Goal: Register for event/course

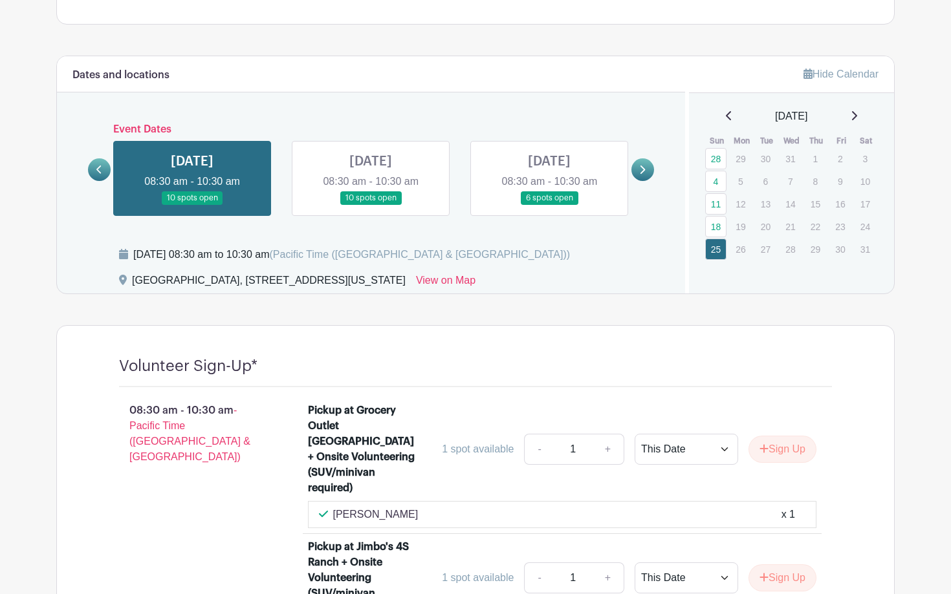
scroll to position [639, 0]
click at [857, 112] on icon at bounding box center [854, 115] width 5 height 9
click at [857, 113] on icon at bounding box center [853, 115] width 6 height 10
click at [714, 252] on link "29" at bounding box center [715, 248] width 21 height 21
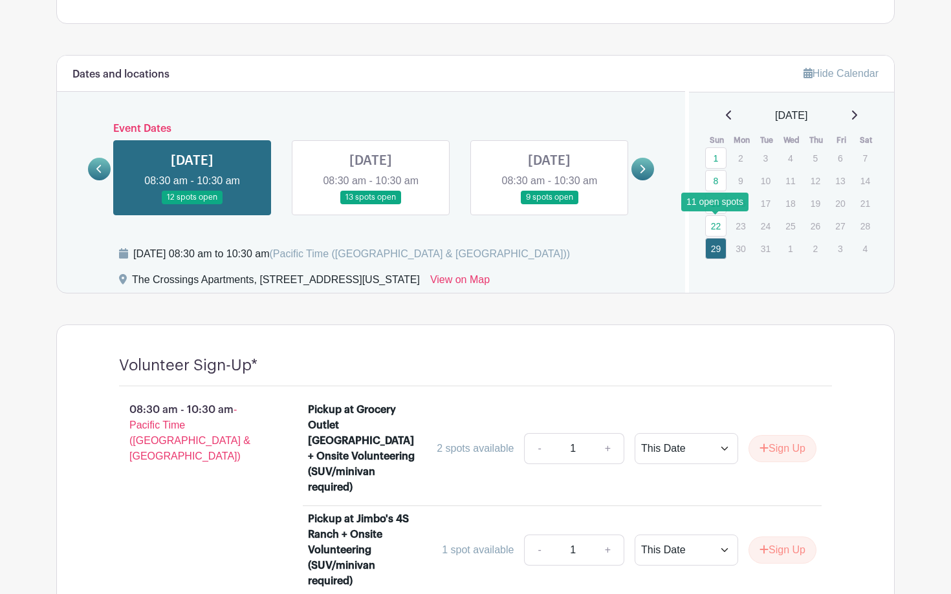
click at [719, 221] on link "22" at bounding box center [715, 225] width 21 height 21
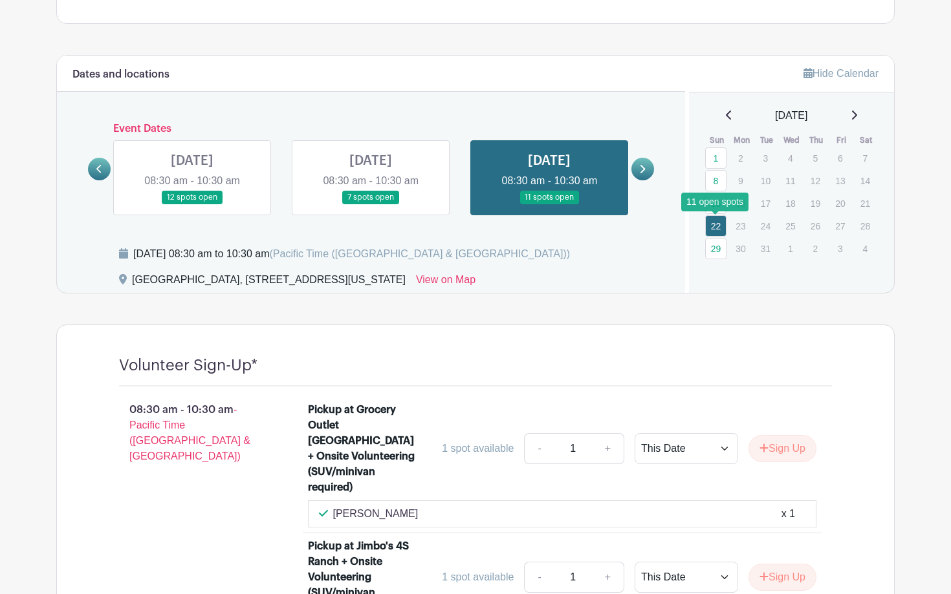
click at [716, 224] on link "22" at bounding box center [715, 225] width 21 height 21
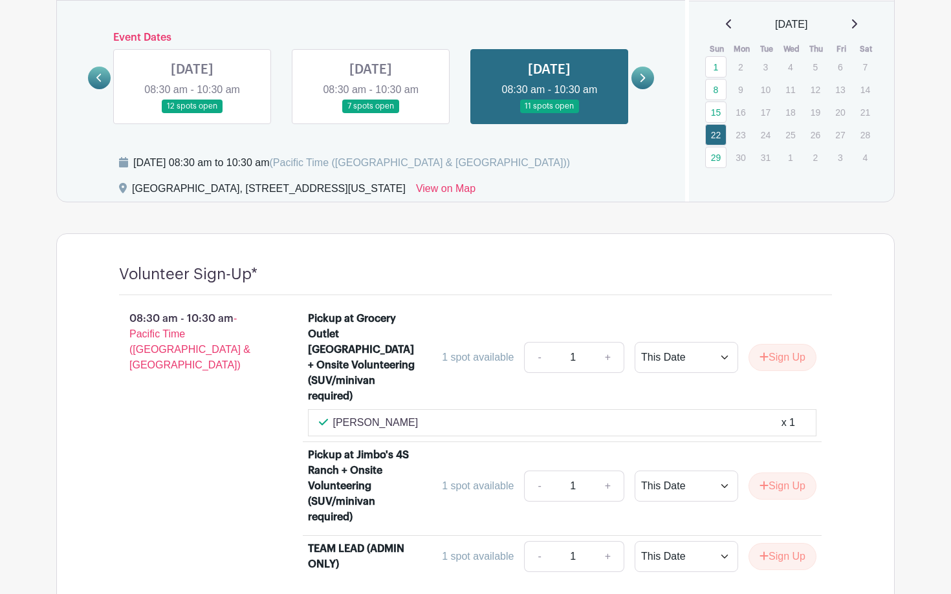
scroll to position [727, 0]
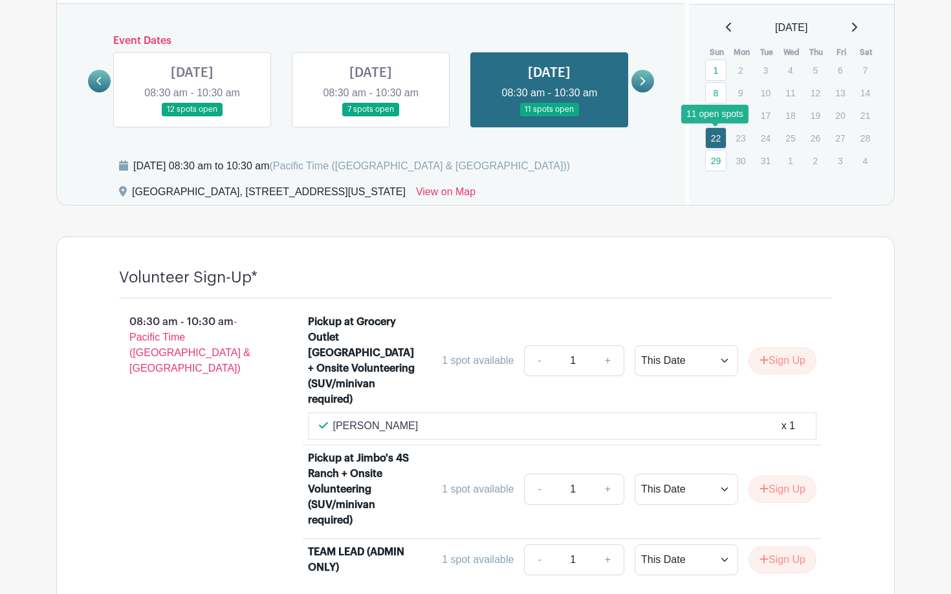
click at [711, 142] on link "22" at bounding box center [715, 137] width 21 height 21
click at [715, 94] on link "8" at bounding box center [715, 92] width 21 height 21
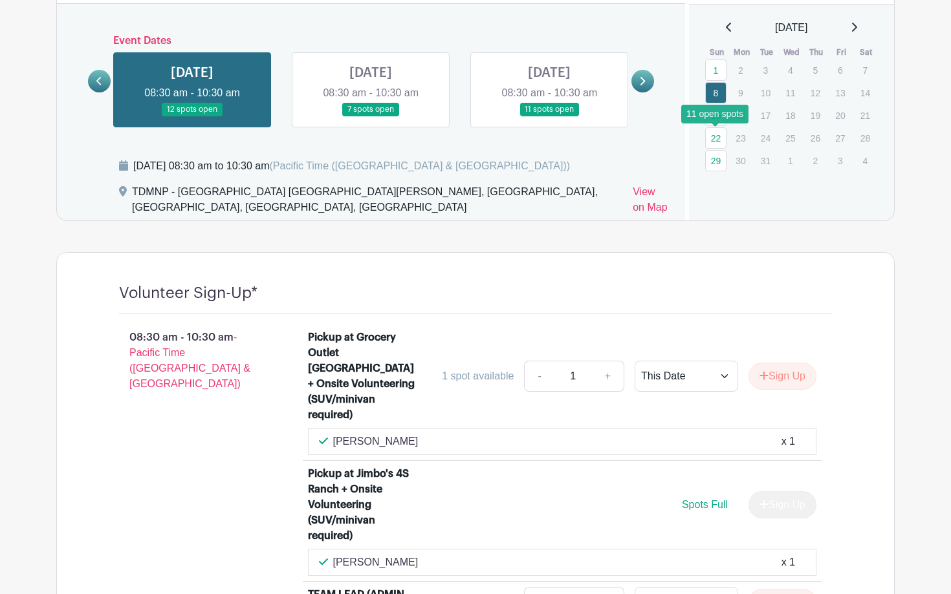
click at [717, 137] on link "22" at bounding box center [715, 137] width 21 height 21
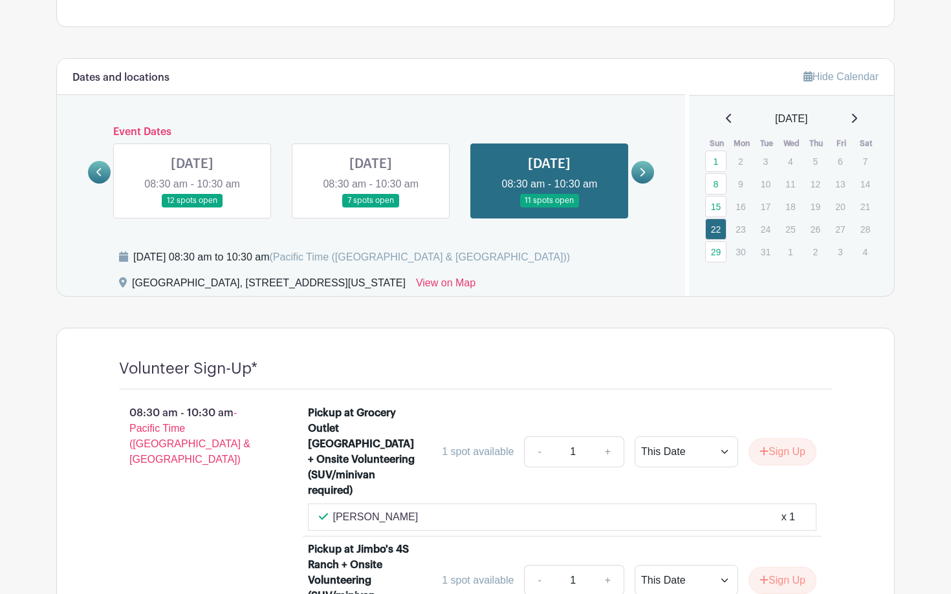
scroll to position [639, 0]
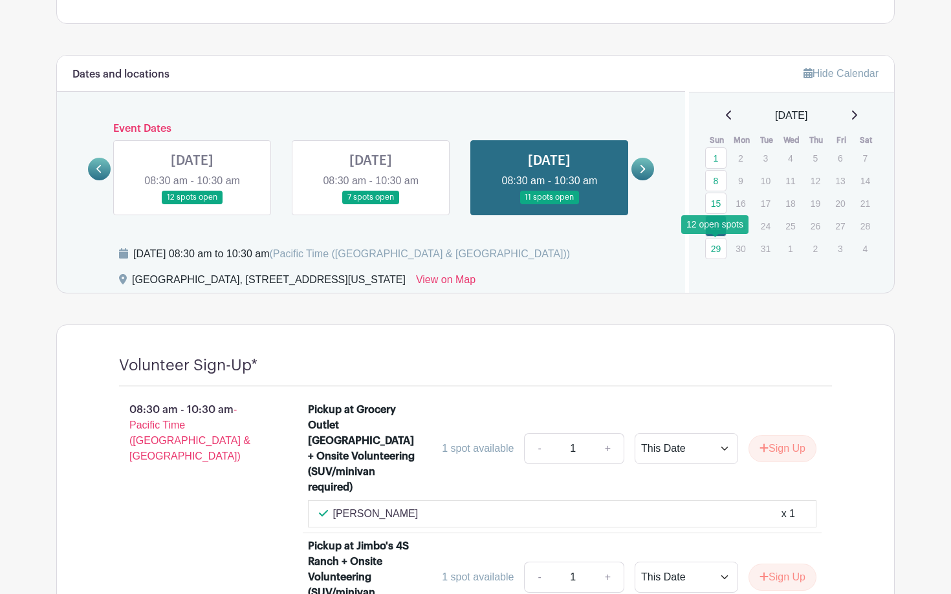
click at [715, 250] on link "29" at bounding box center [715, 248] width 21 height 21
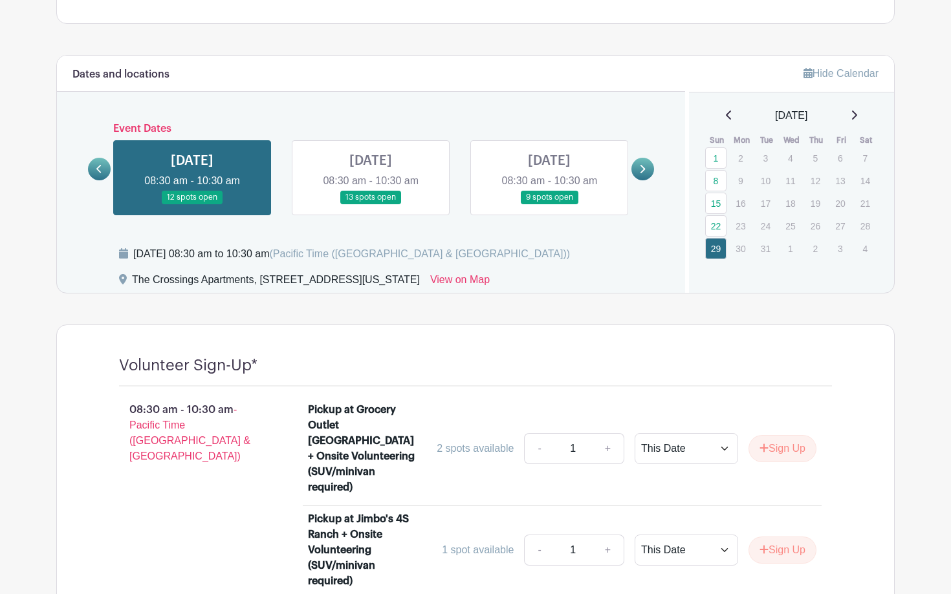
click at [715, 186] on link "8" at bounding box center [715, 180] width 21 height 21
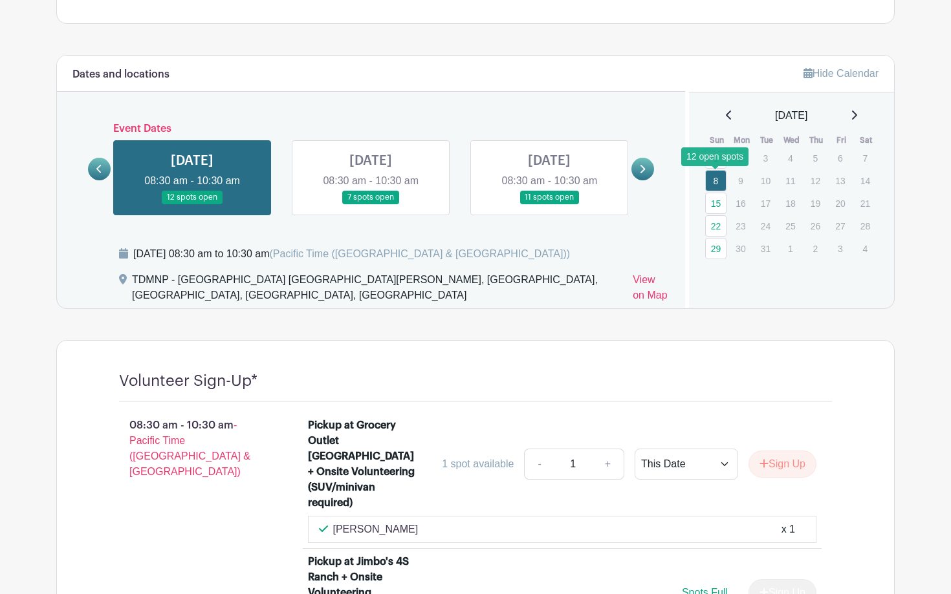
click at [715, 179] on link "8" at bounding box center [715, 180] width 21 height 21
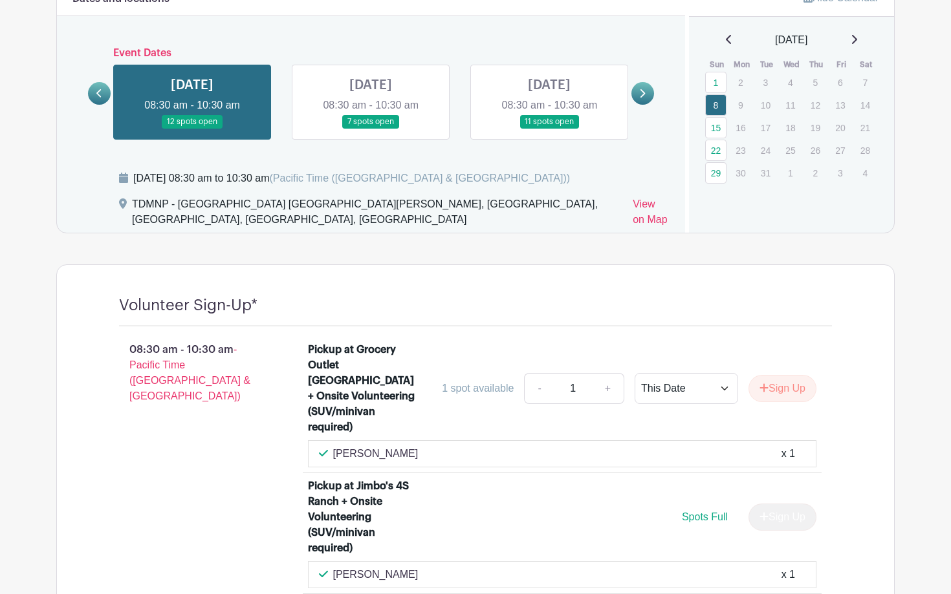
scroll to position [648, 0]
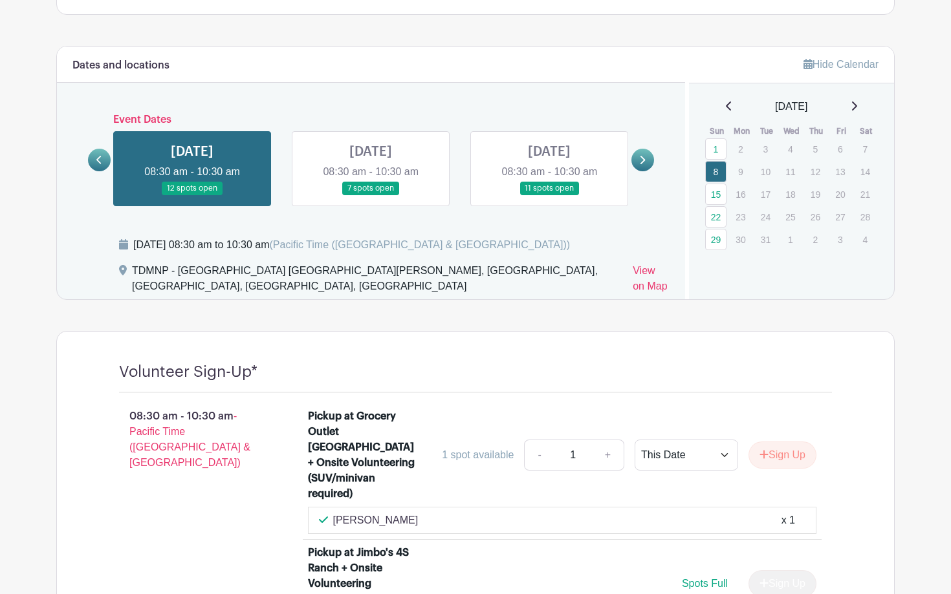
click at [856, 107] on icon at bounding box center [853, 106] width 6 height 10
click at [716, 244] on link "26" at bounding box center [715, 239] width 21 height 21
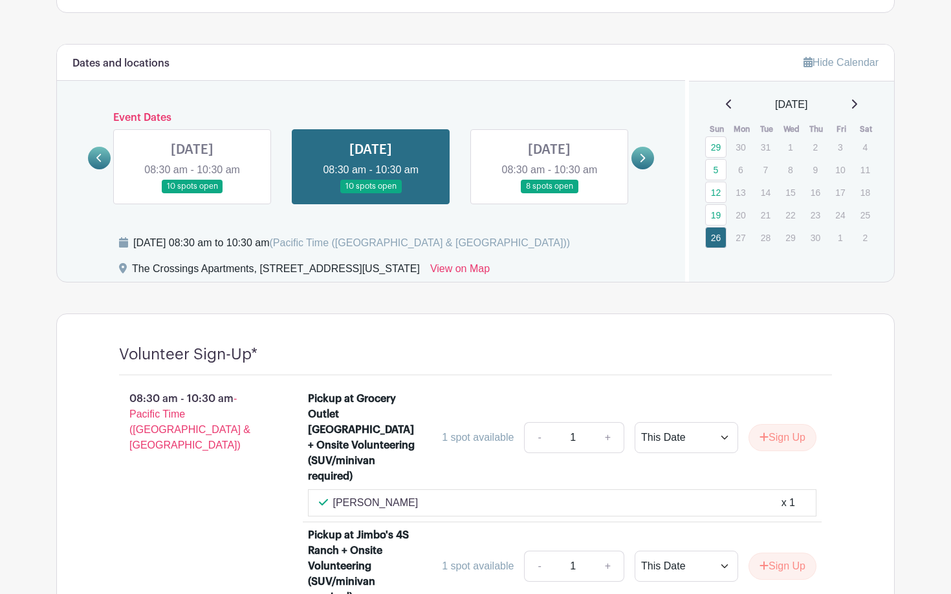
scroll to position [645, 0]
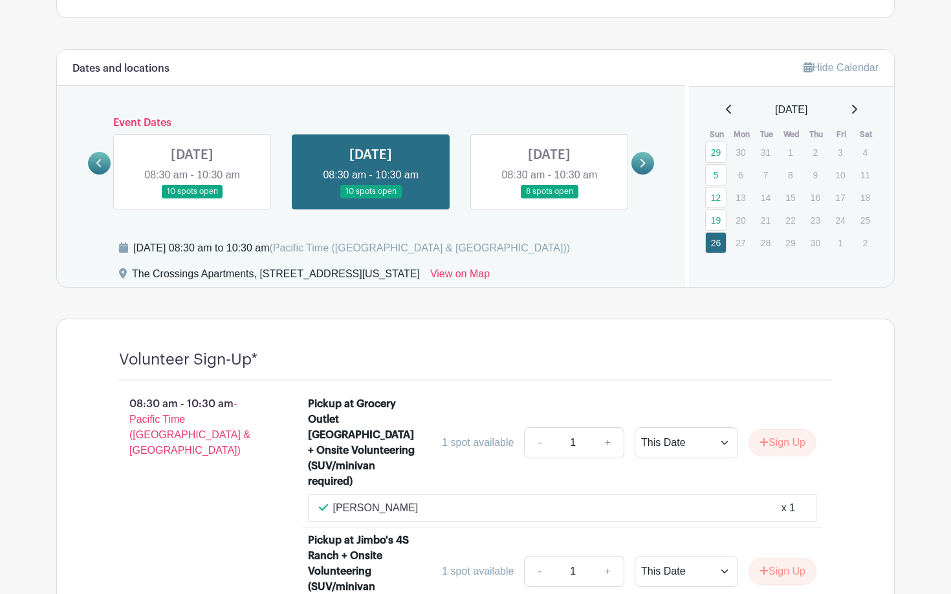
click at [852, 109] on icon at bounding box center [853, 109] width 6 height 10
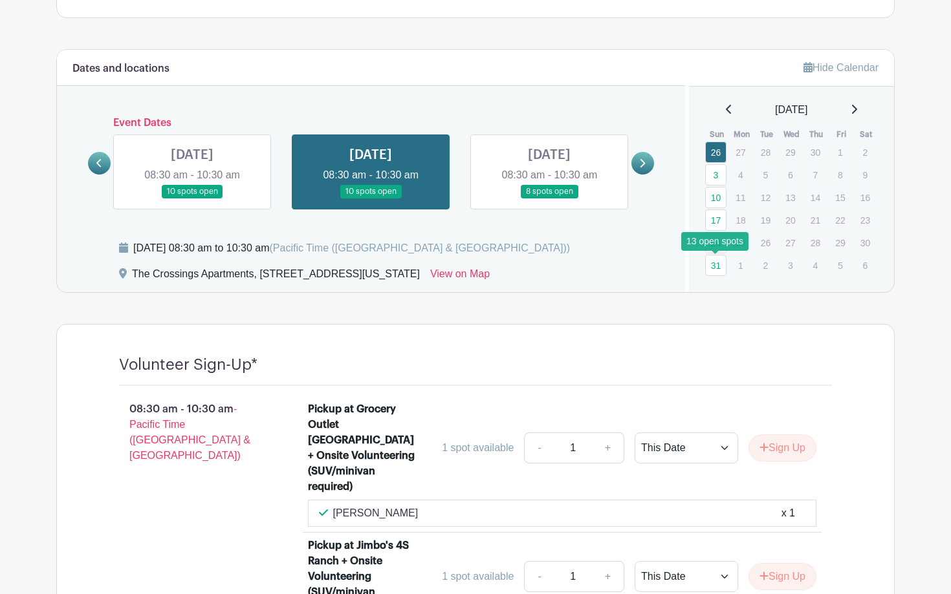
click at [716, 265] on link "31" at bounding box center [715, 265] width 21 height 21
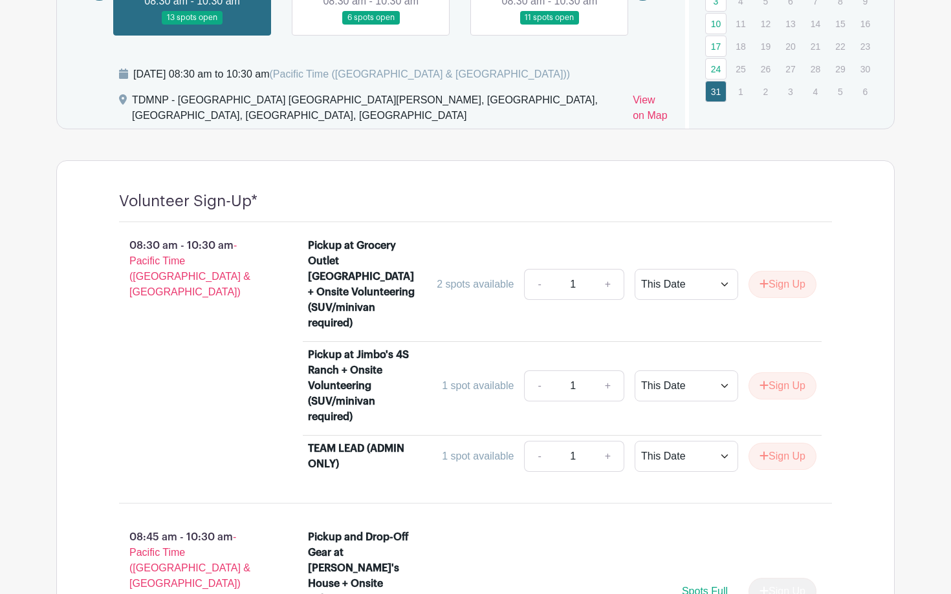
scroll to position [810, 0]
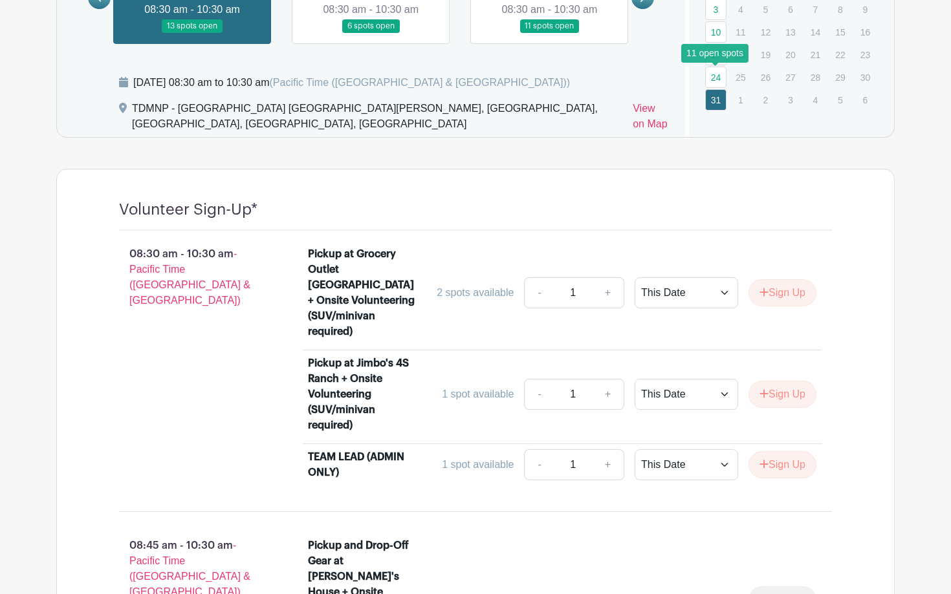
click at [717, 80] on link "24" at bounding box center [715, 77] width 21 height 21
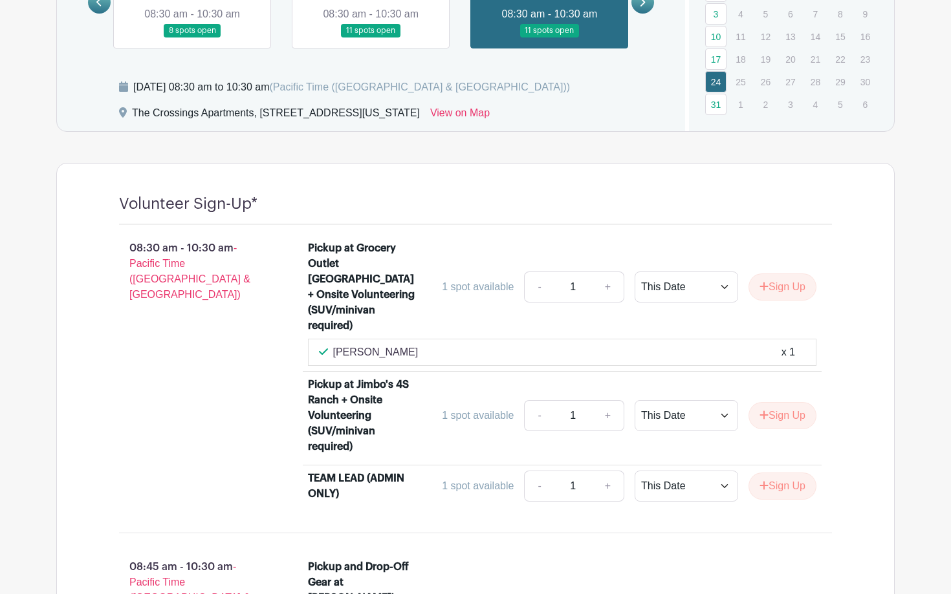
scroll to position [799, 0]
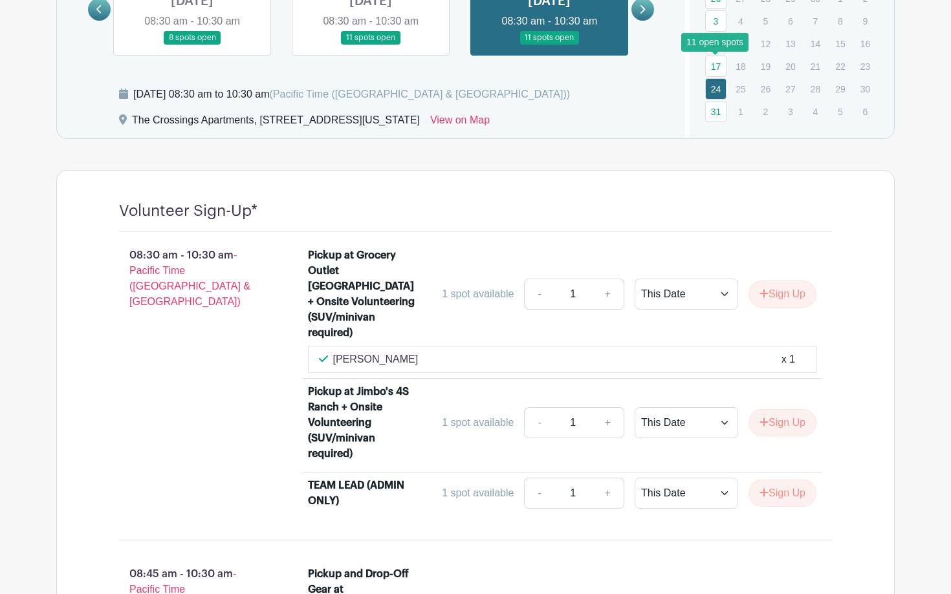
click at [717, 67] on link "17" at bounding box center [715, 66] width 21 height 21
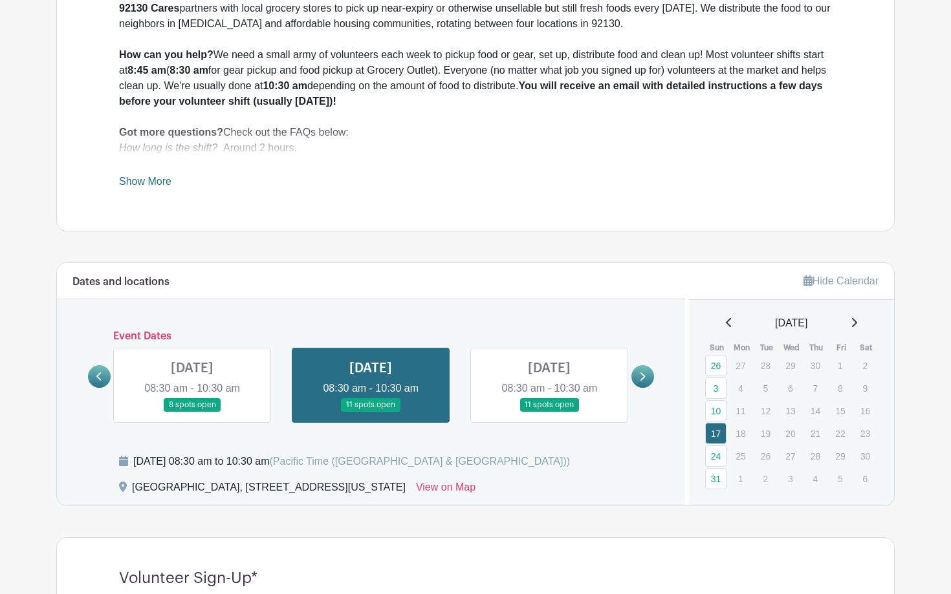
scroll to position [429, 0]
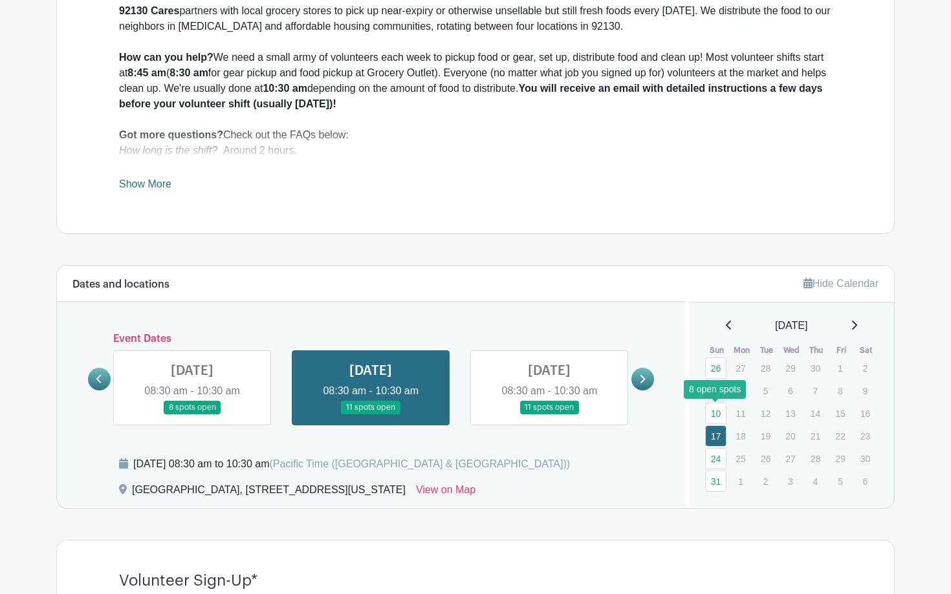
click at [719, 413] on link "10" at bounding box center [715, 413] width 21 height 21
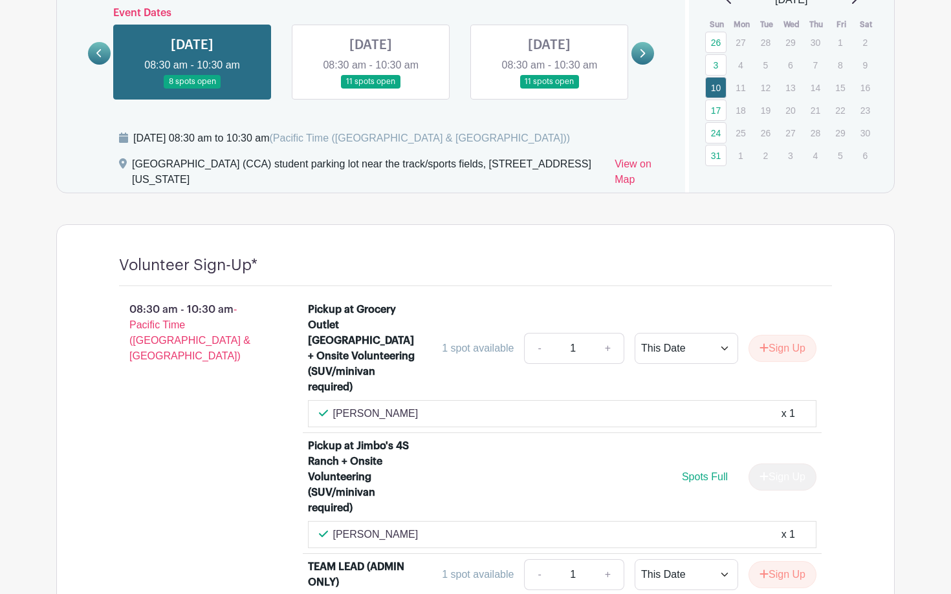
scroll to position [737, 0]
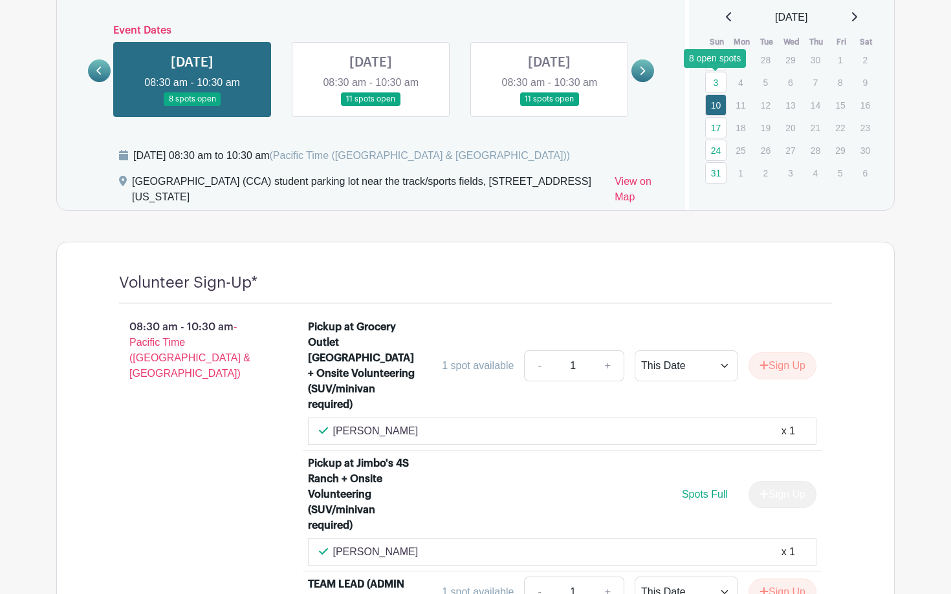
click at [718, 81] on link "3" at bounding box center [715, 82] width 21 height 21
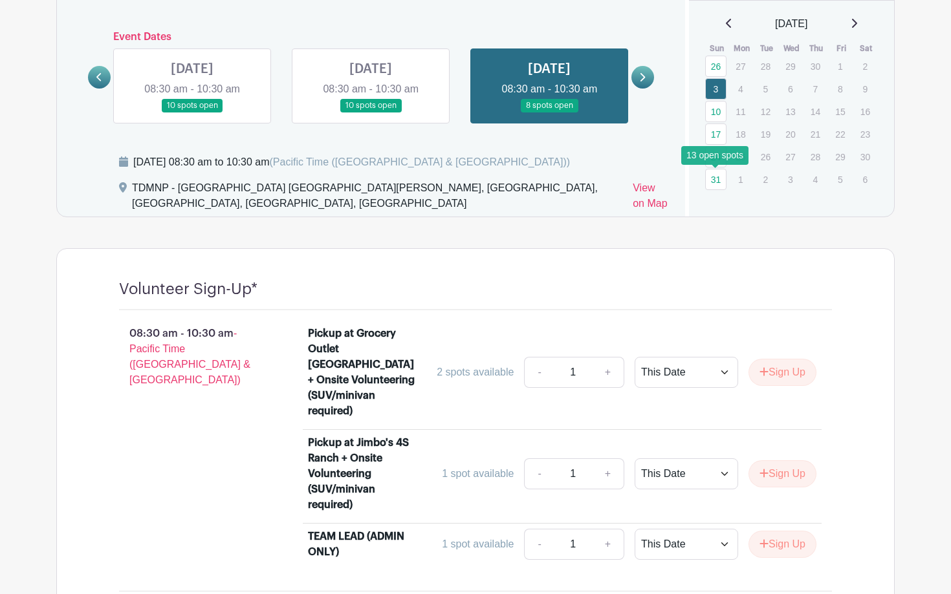
scroll to position [730, 0]
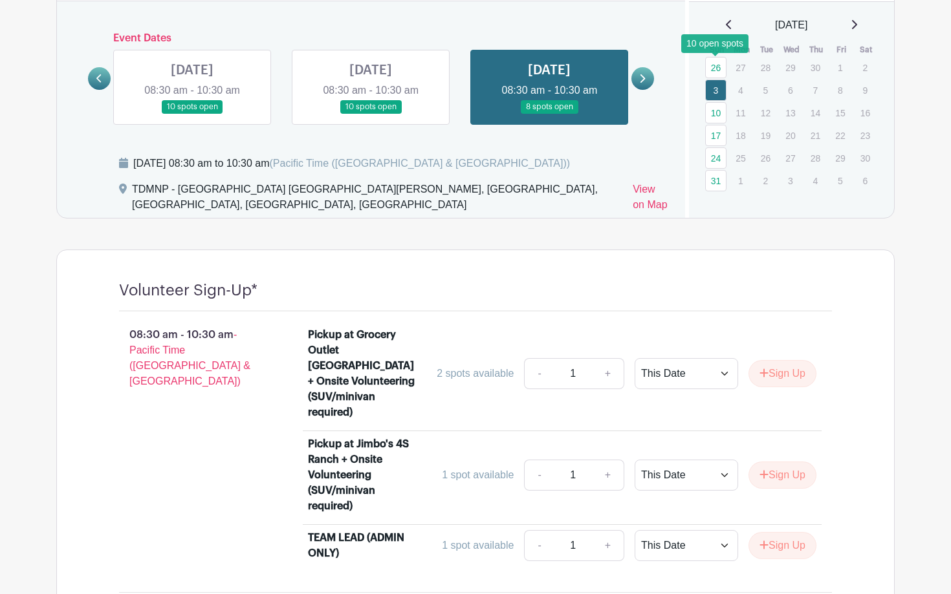
click at [717, 69] on link "26" at bounding box center [715, 67] width 21 height 21
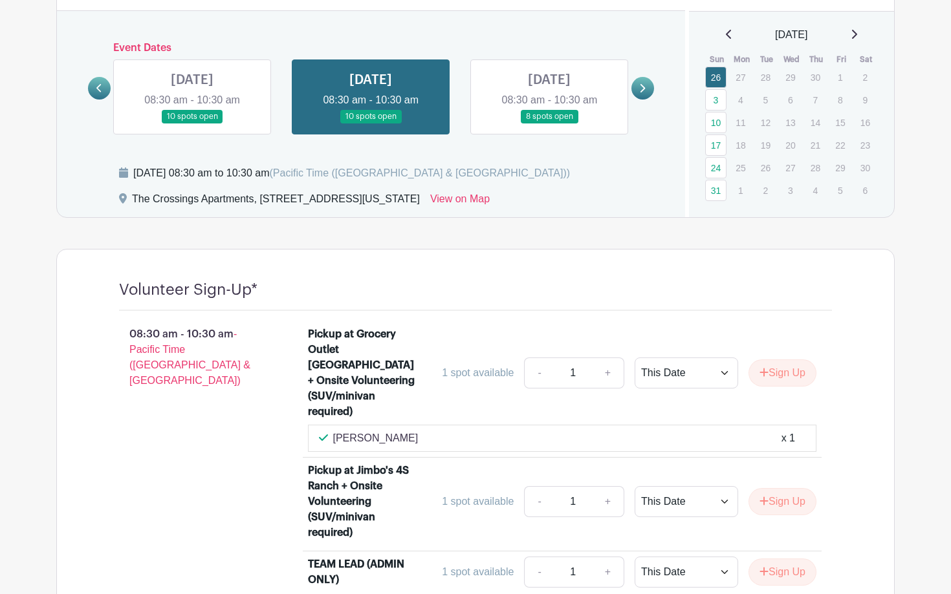
scroll to position [711, 0]
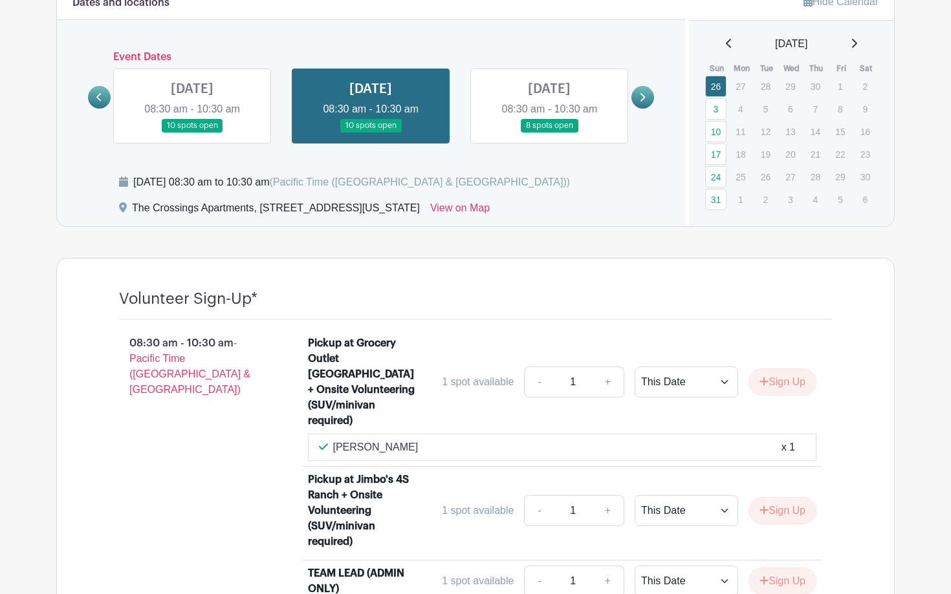
click at [727, 41] on icon at bounding box center [728, 43] width 5 height 9
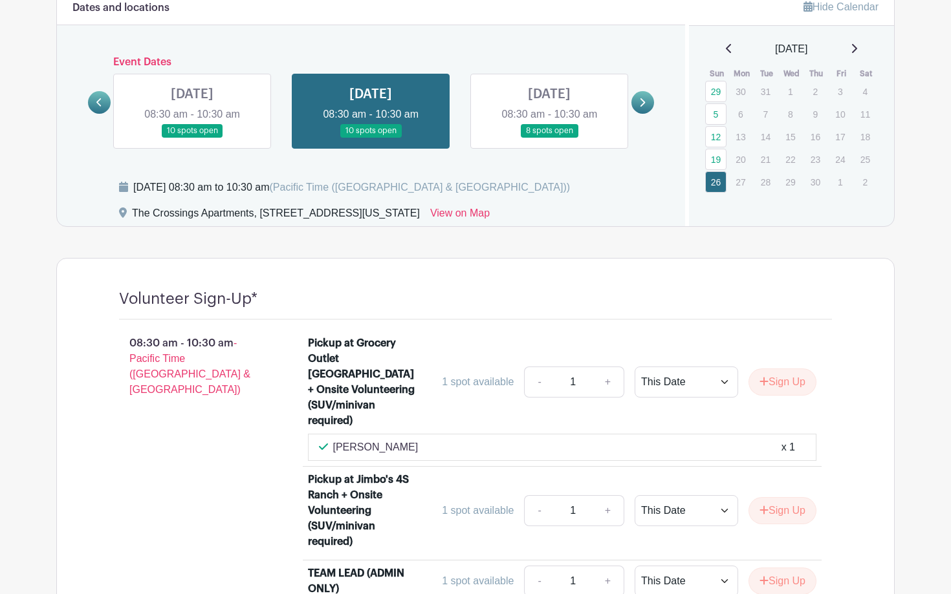
scroll to position [701, 0]
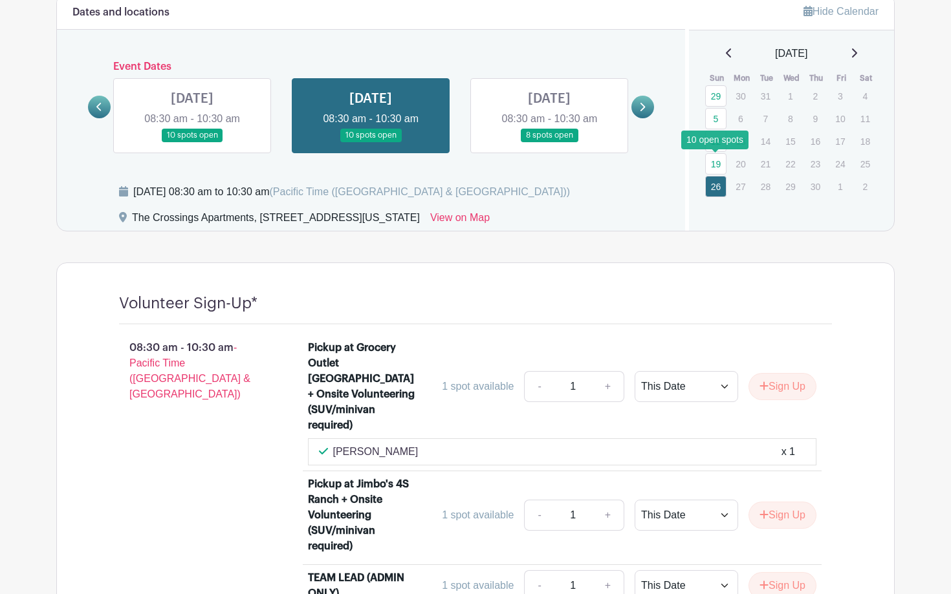
click at [716, 164] on link "19" at bounding box center [715, 163] width 21 height 21
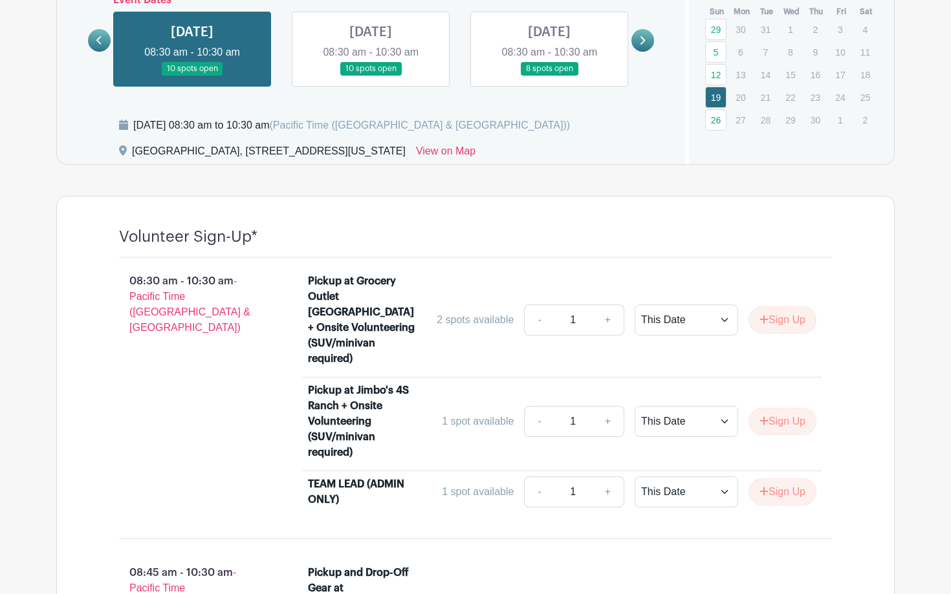
scroll to position [766, 0]
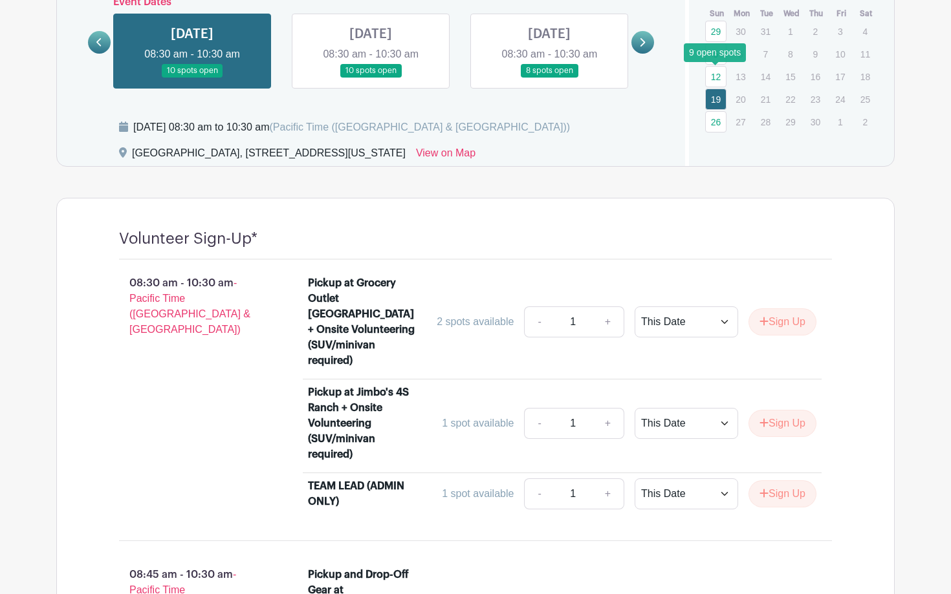
click at [718, 74] on link "12" at bounding box center [715, 76] width 21 height 21
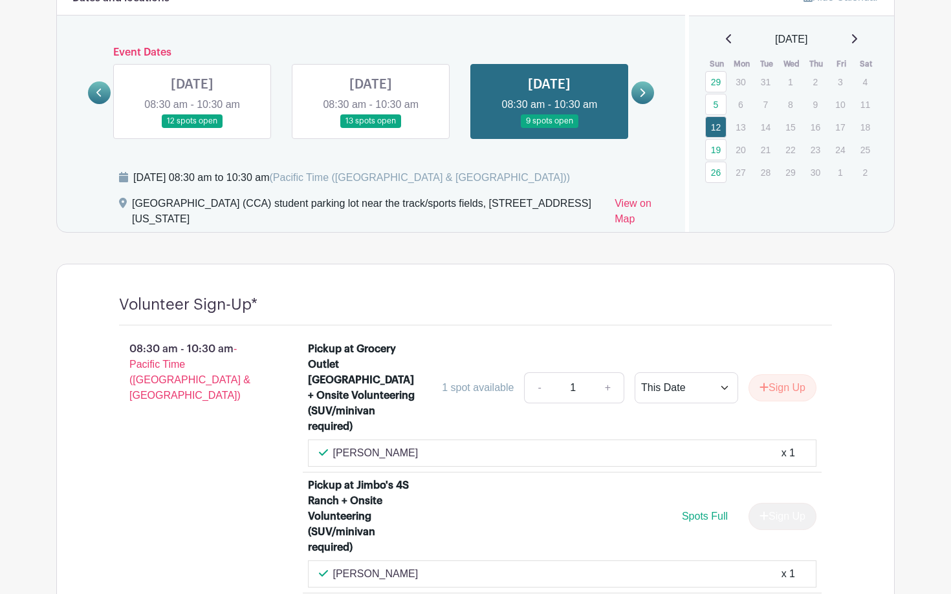
scroll to position [708, 0]
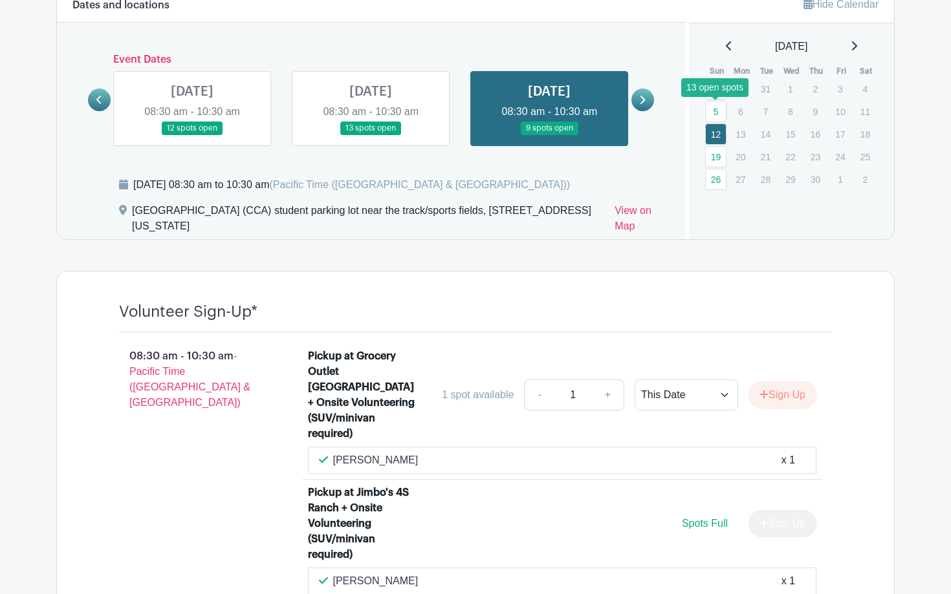
click at [715, 110] on link "5" at bounding box center [715, 111] width 21 height 21
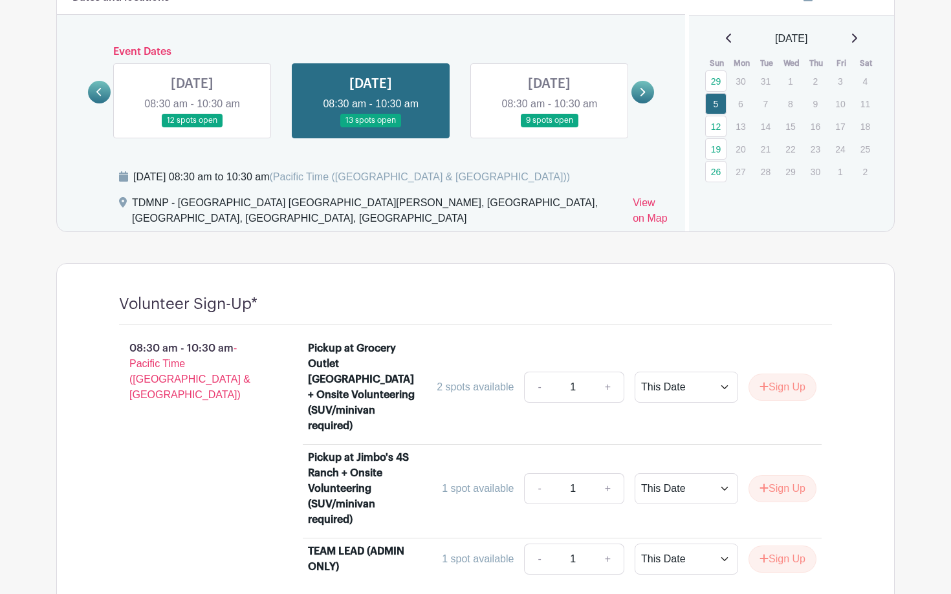
scroll to position [715, 0]
click at [714, 83] on link "29" at bounding box center [715, 81] width 21 height 21
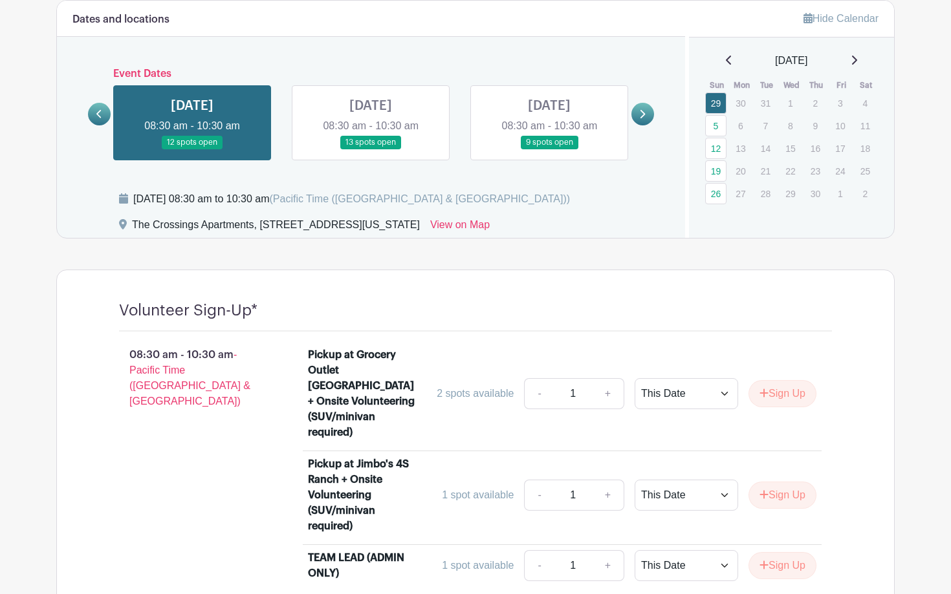
scroll to position [693, 0]
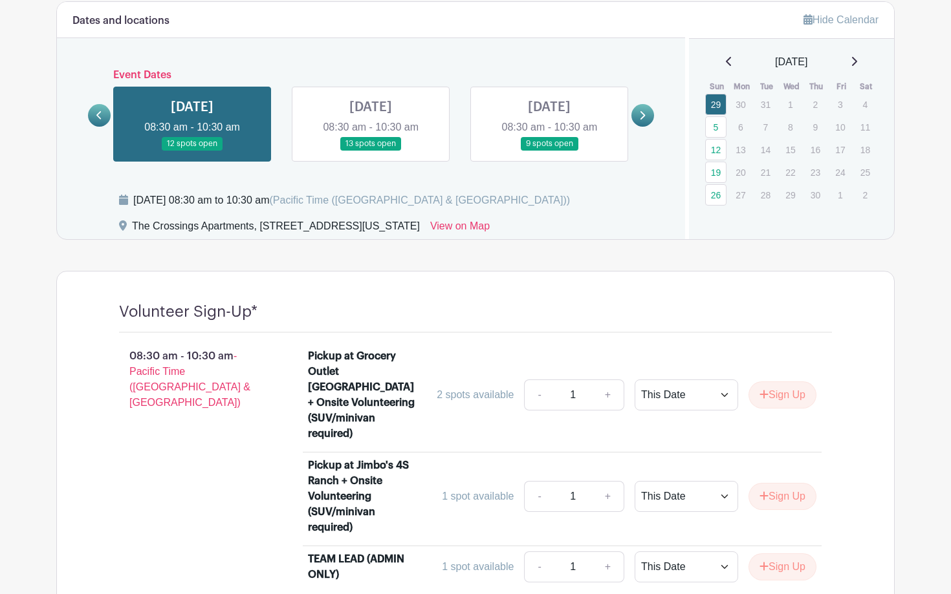
click at [726, 65] on icon at bounding box center [729, 61] width 6 height 10
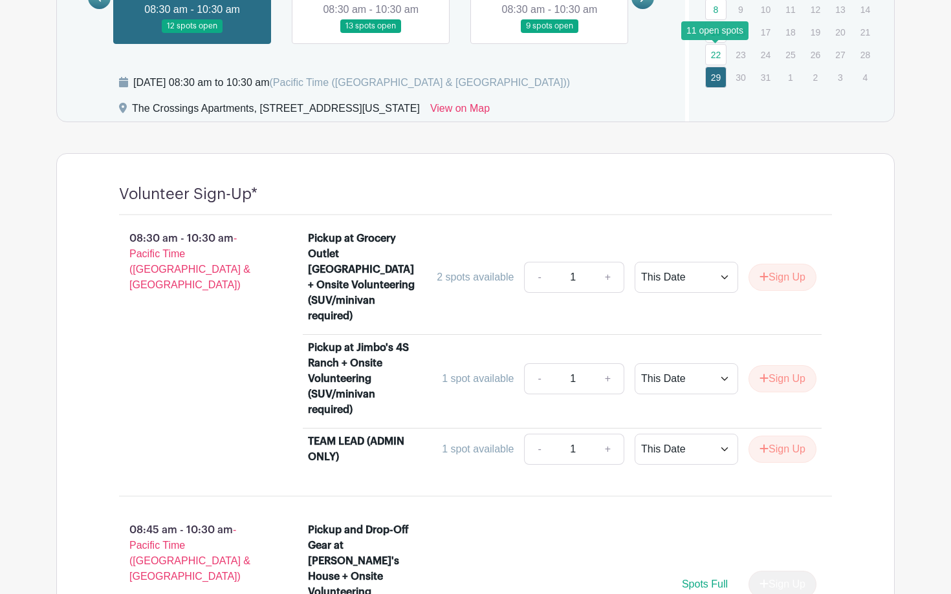
scroll to position [810, 0]
click at [714, 52] on link "22" at bounding box center [715, 54] width 21 height 21
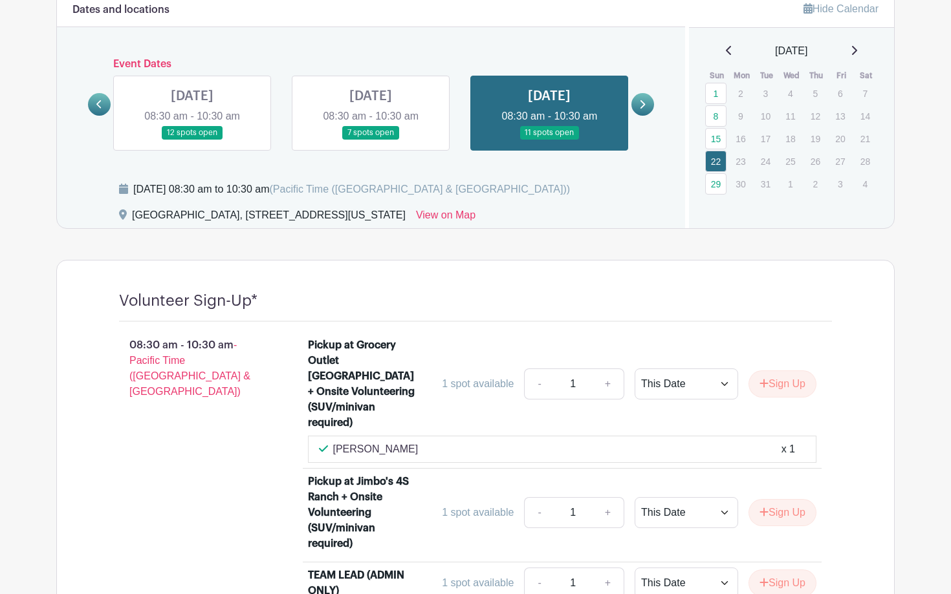
scroll to position [702, 0]
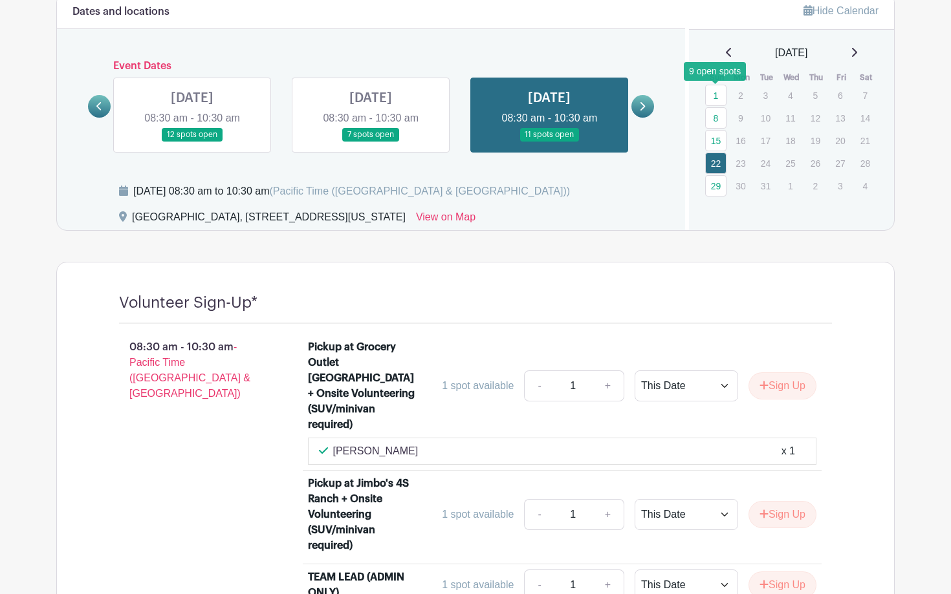
click at [717, 93] on link "1" at bounding box center [715, 95] width 21 height 21
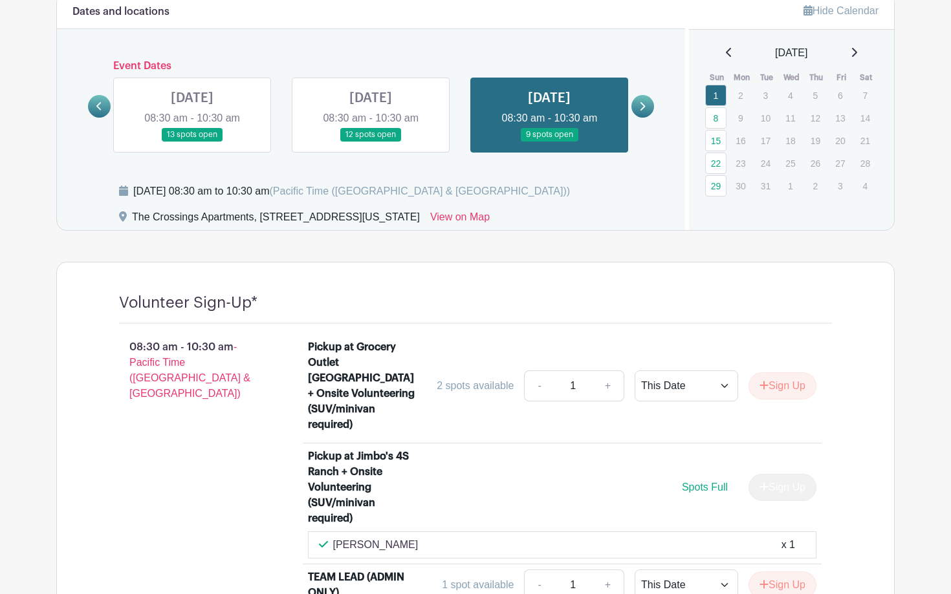
click at [726, 51] on icon at bounding box center [729, 52] width 6 height 10
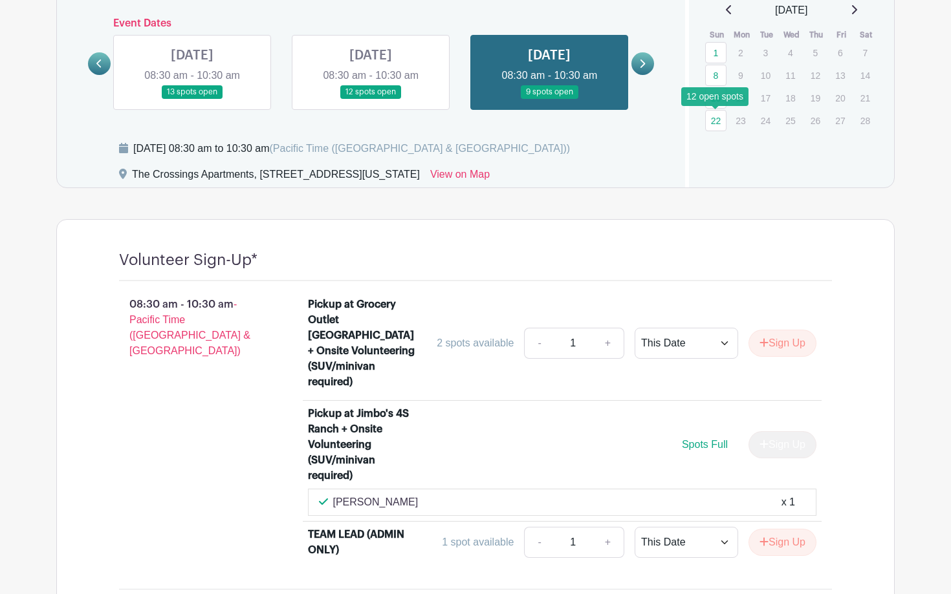
scroll to position [743, 0]
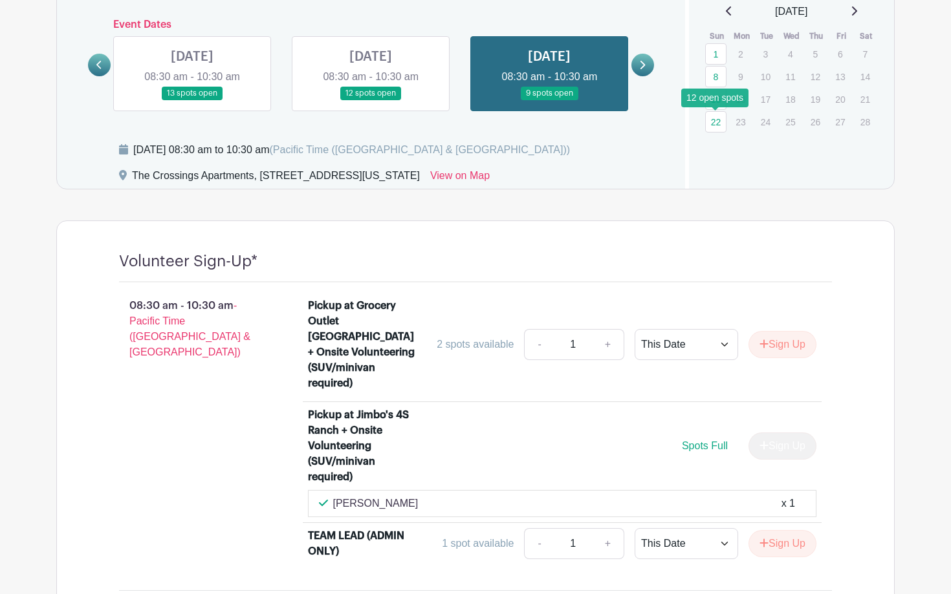
click at [716, 126] on link "22" at bounding box center [715, 121] width 21 height 21
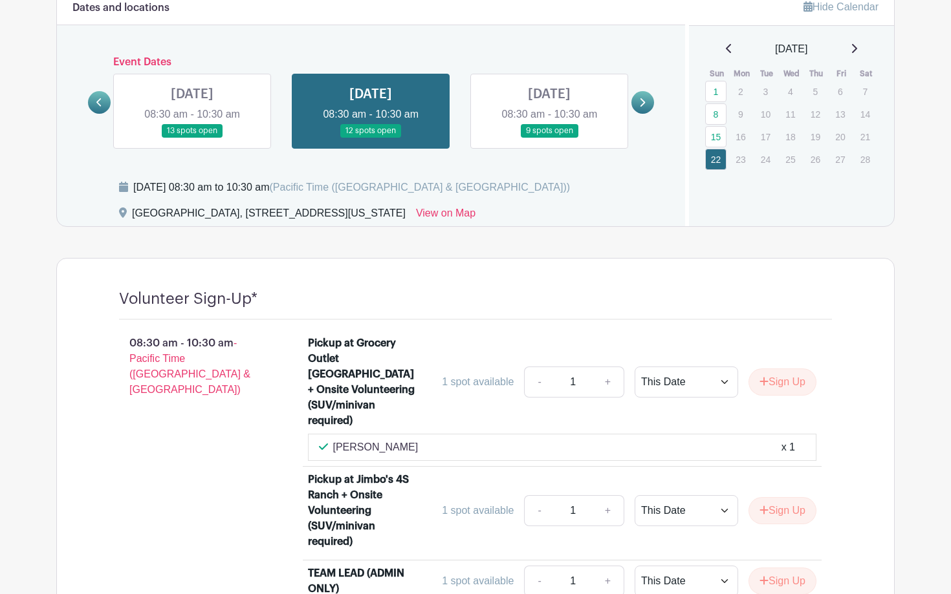
scroll to position [673, 0]
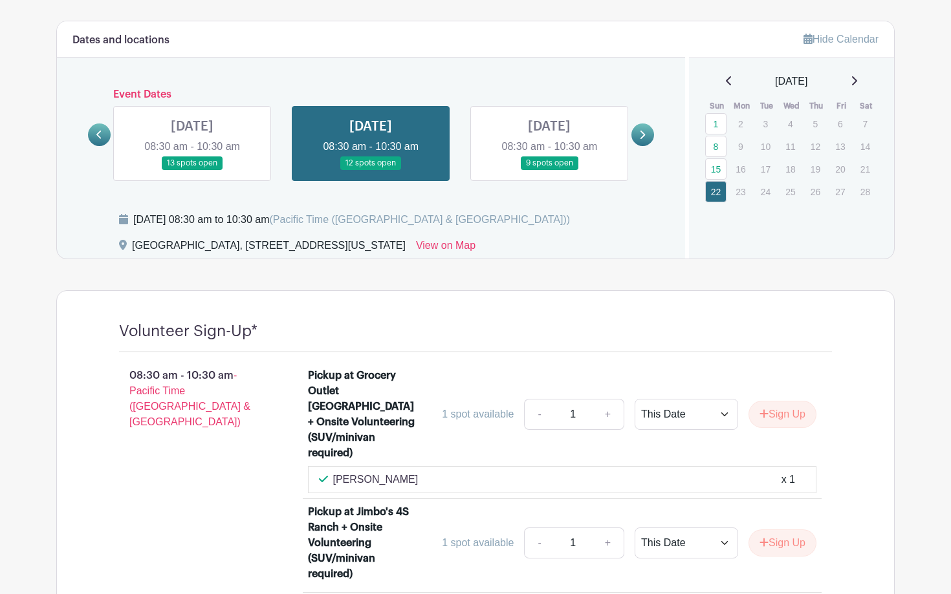
click at [715, 173] on link "15" at bounding box center [715, 168] width 21 height 21
click at [716, 169] on link "15" at bounding box center [715, 168] width 21 height 21
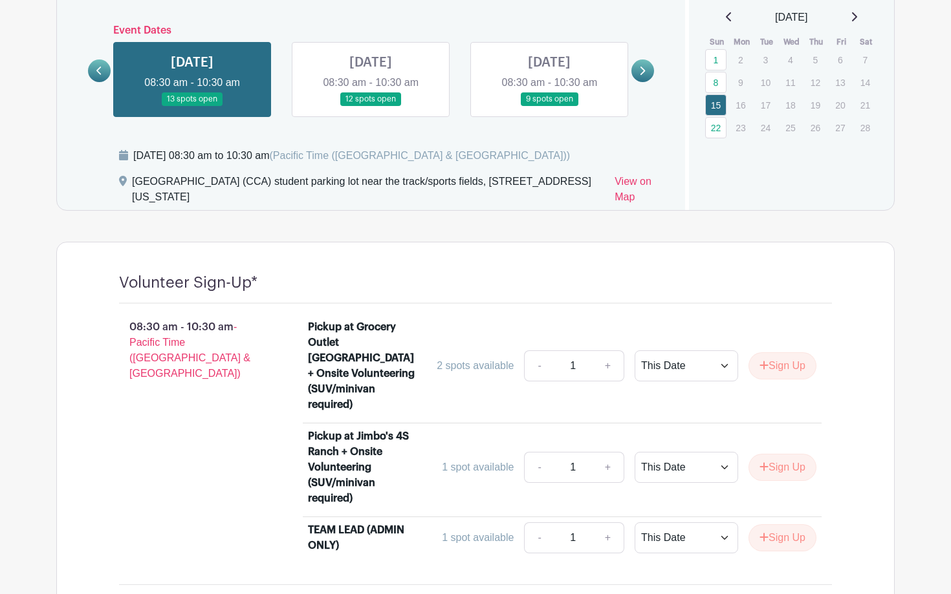
scroll to position [736, 0]
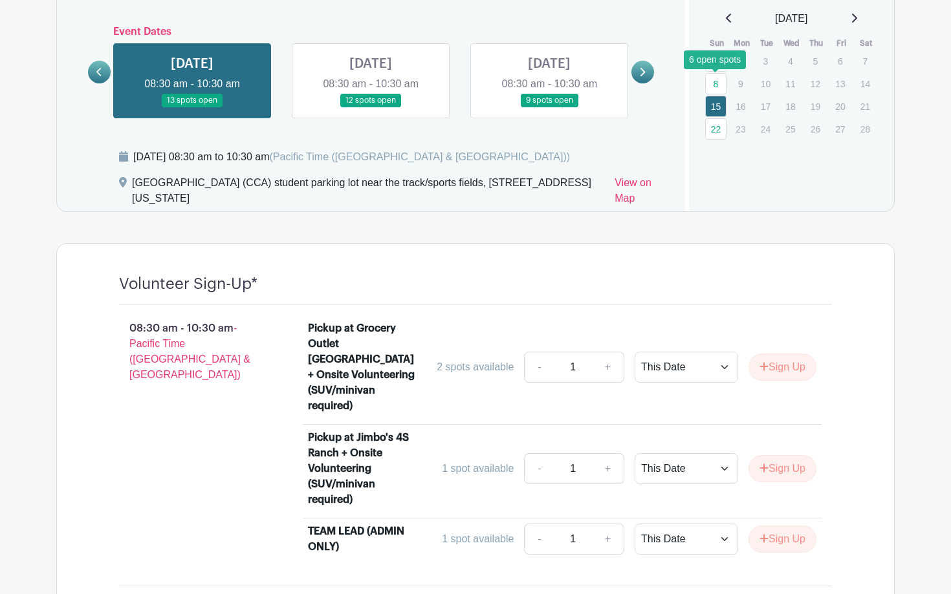
click at [718, 82] on link "8" at bounding box center [715, 83] width 21 height 21
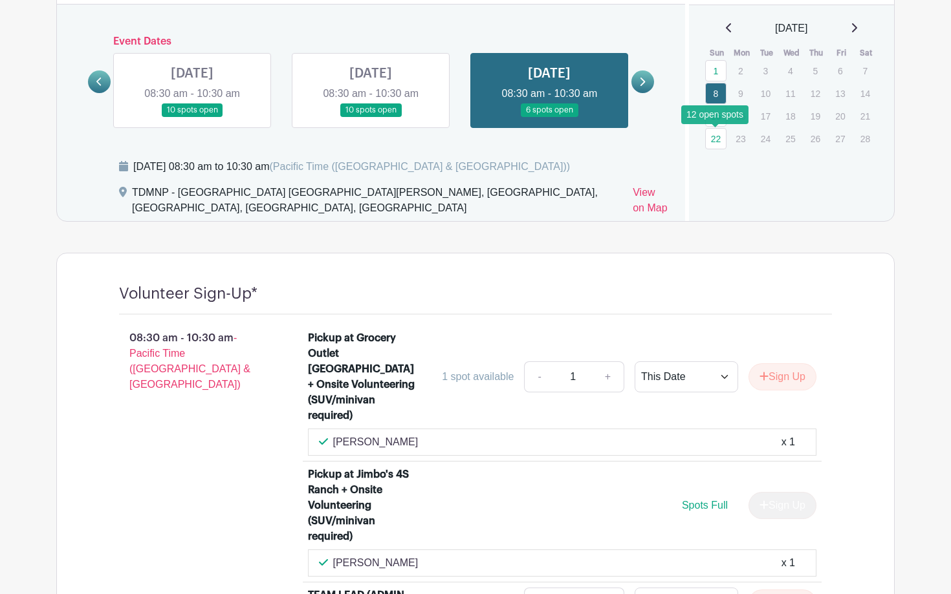
scroll to position [726, 0]
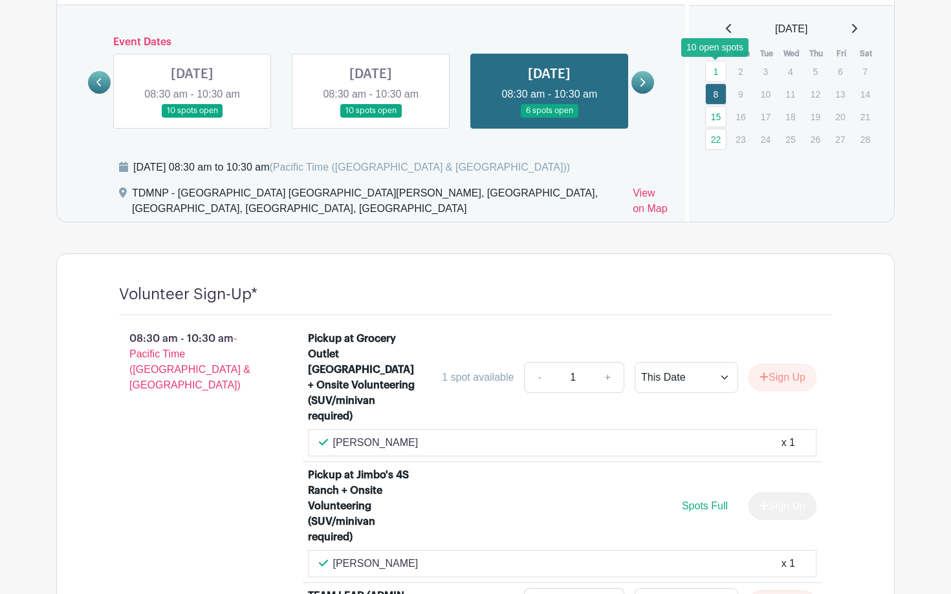
click at [717, 69] on link "1" at bounding box center [715, 71] width 21 height 21
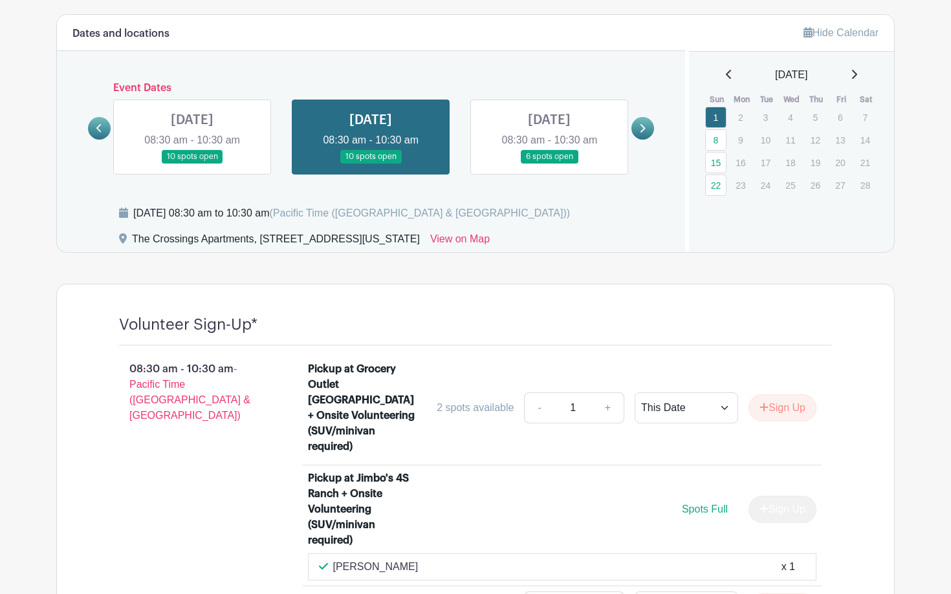
scroll to position [679, 0]
click at [726, 78] on icon at bounding box center [729, 75] width 6 height 10
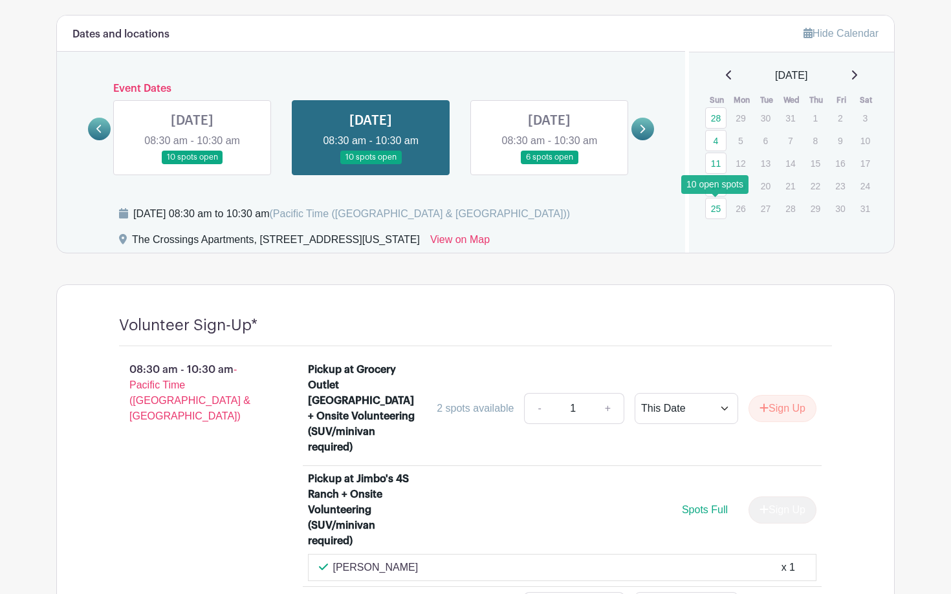
click at [714, 210] on link "25" at bounding box center [715, 208] width 21 height 21
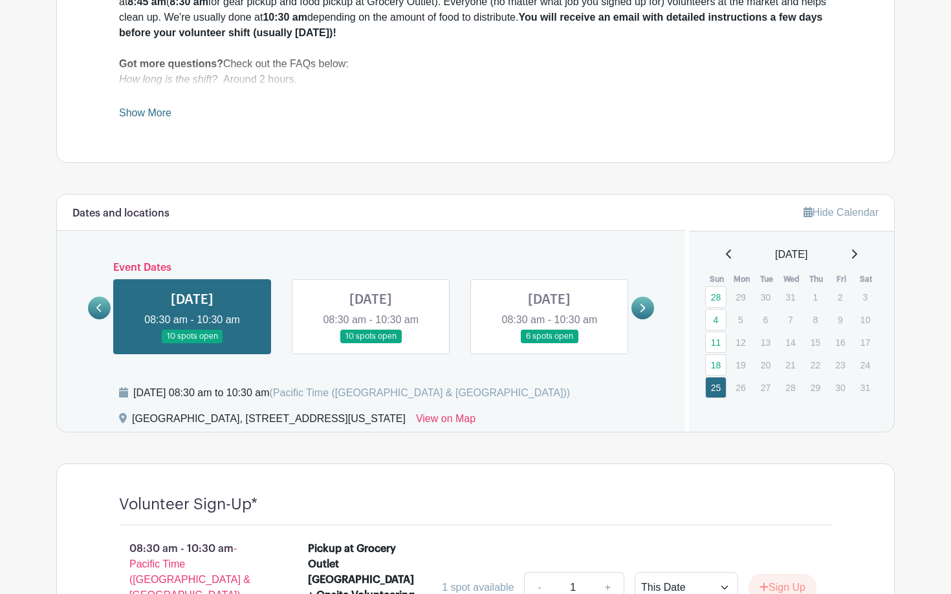
scroll to position [512, 0]
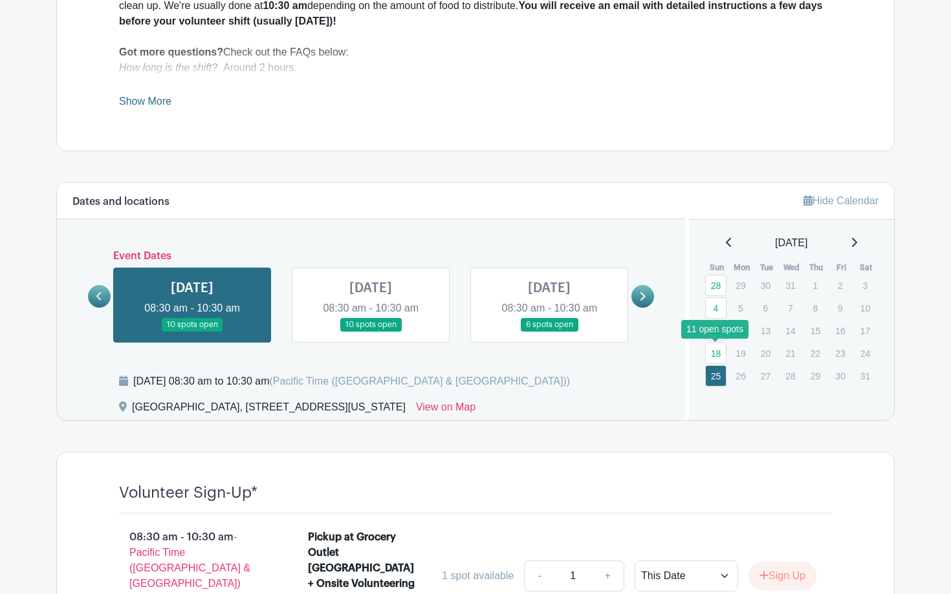
click at [715, 357] on link "18" at bounding box center [715, 353] width 21 height 21
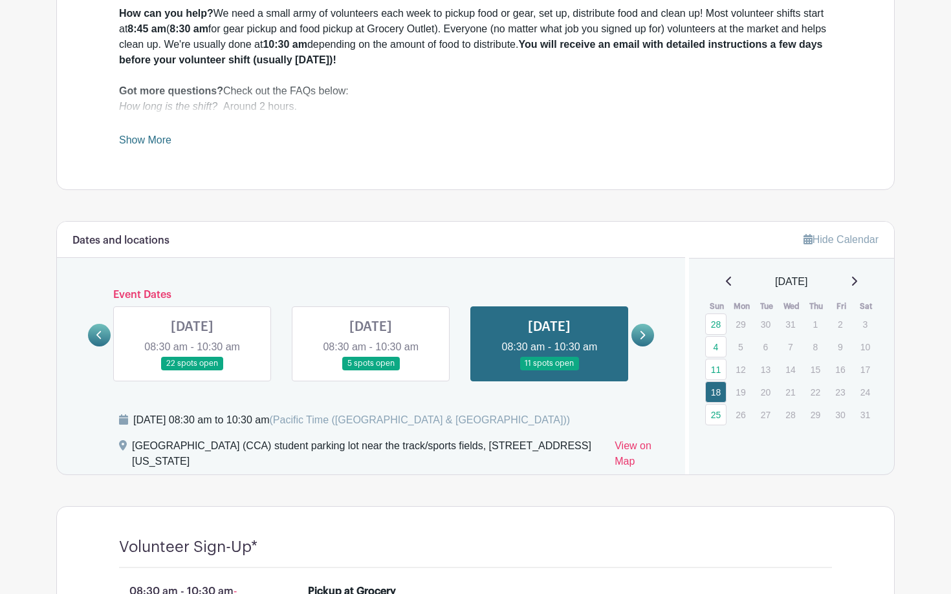
scroll to position [474, 0]
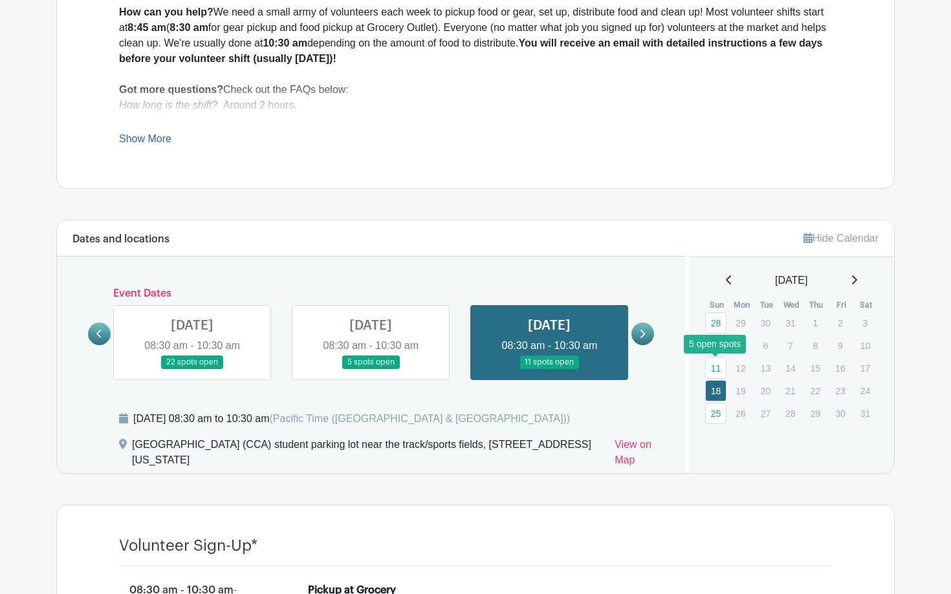
click at [715, 369] on link "11" at bounding box center [715, 368] width 21 height 21
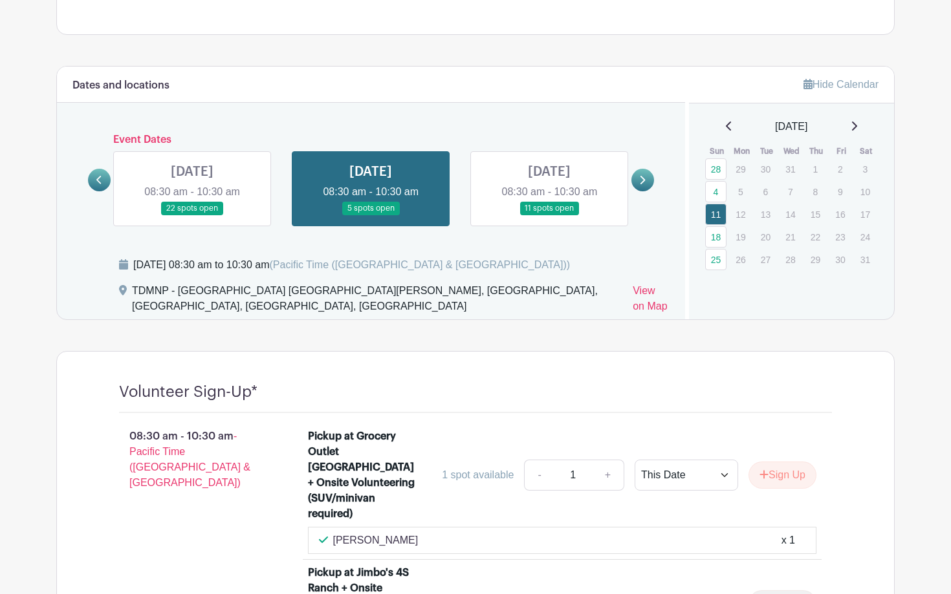
scroll to position [608, 0]
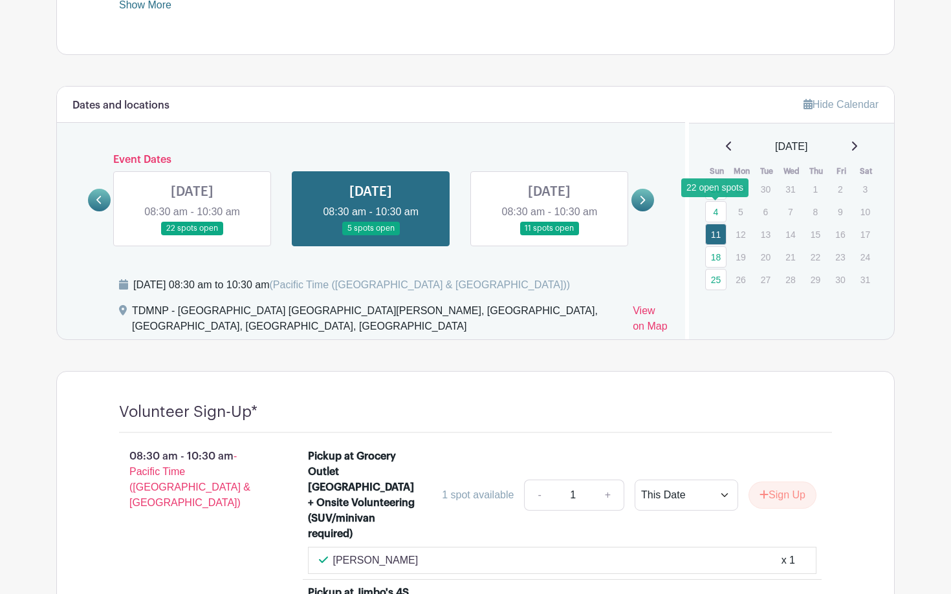
click at [717, 210] on link "4" at bounding box center [715, 211] width 21 height 21
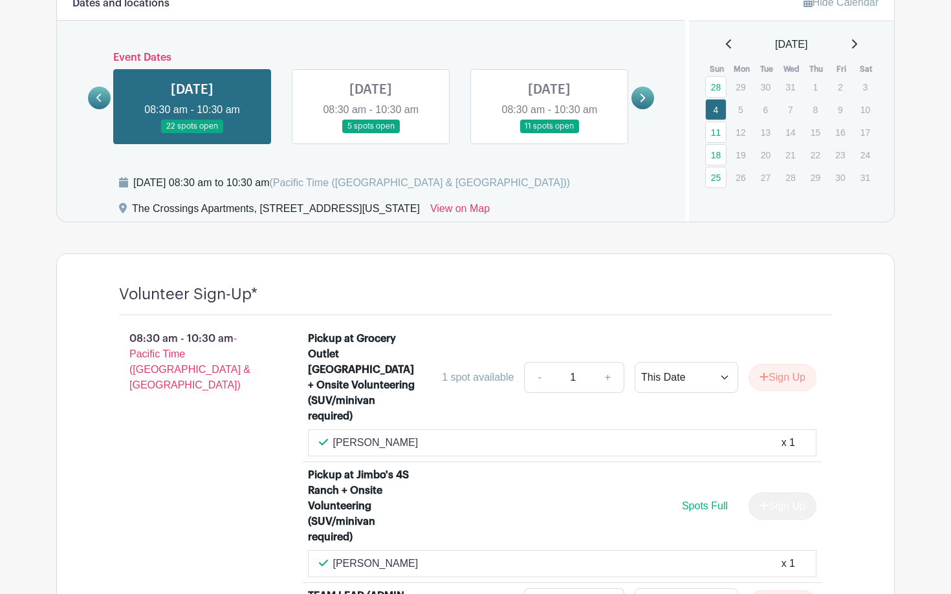
scroll to position [709, 0]
click at [715, 83] on link "28" at bounding box center [715, 87] width 21 height 21
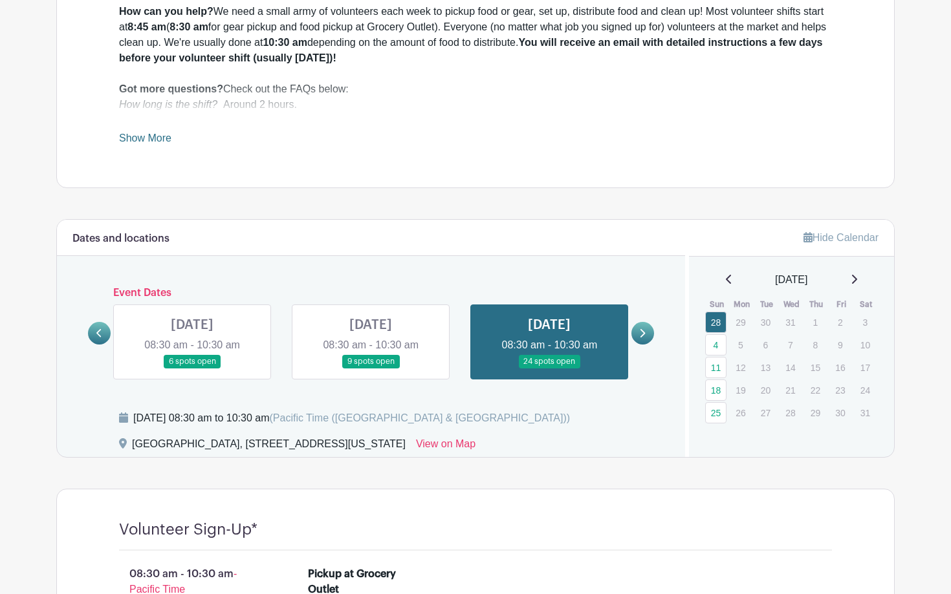
scroll to position [458, 0]
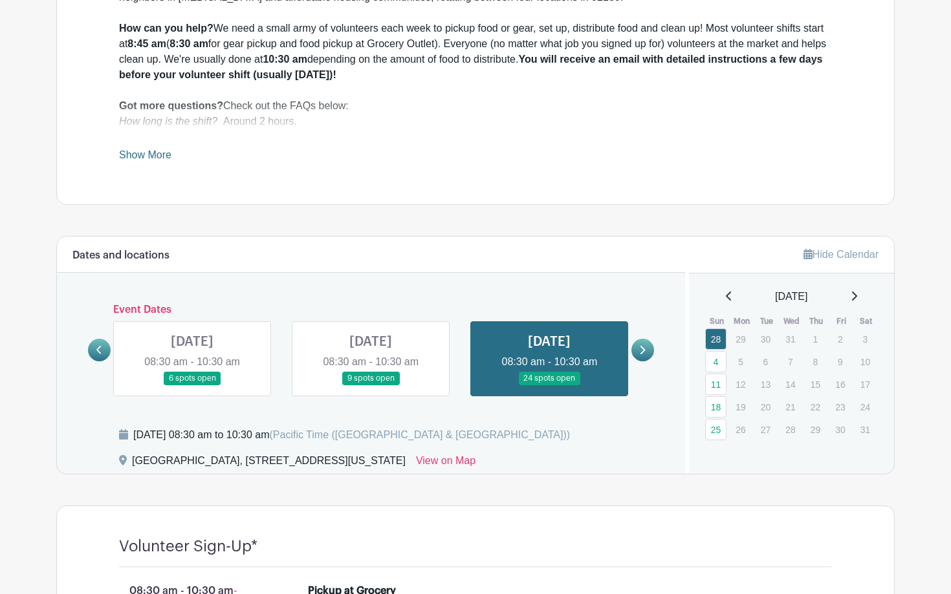
click at [726, 296] on icon at bounding box center [729, 296] width 6 height 10
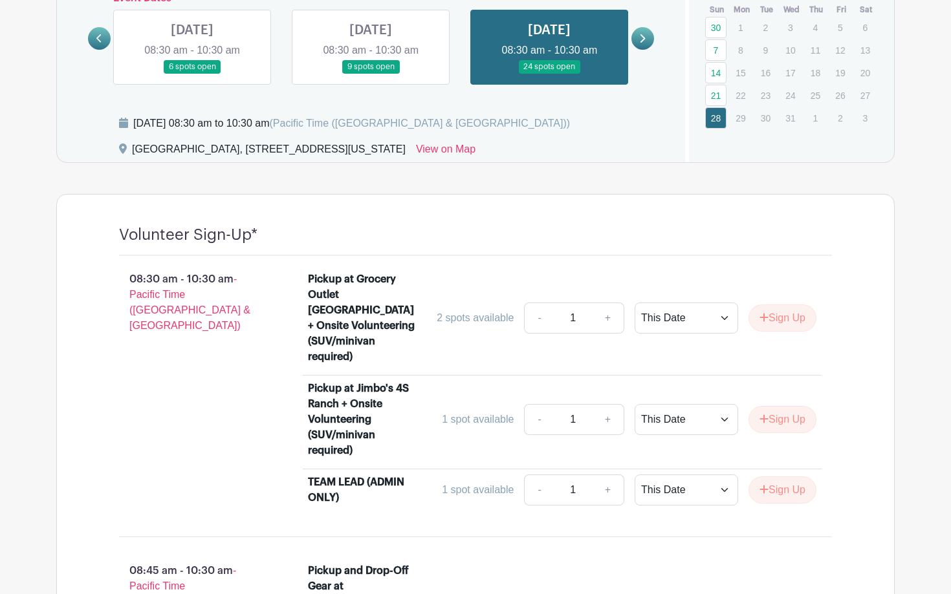
scroll to position [768, 0]
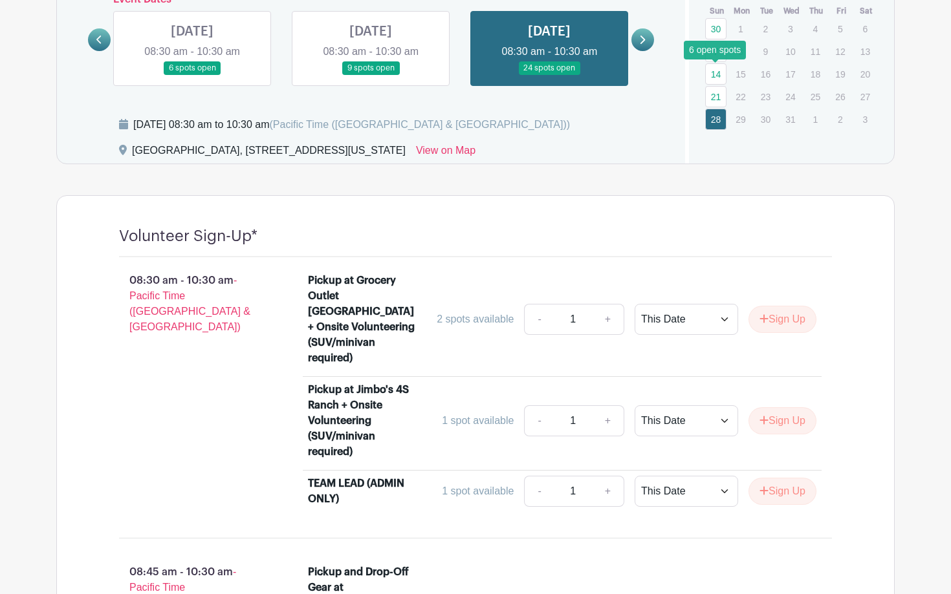
click at [713, 74] on link "14" at bounding box center [715, 73] width 21 height 21
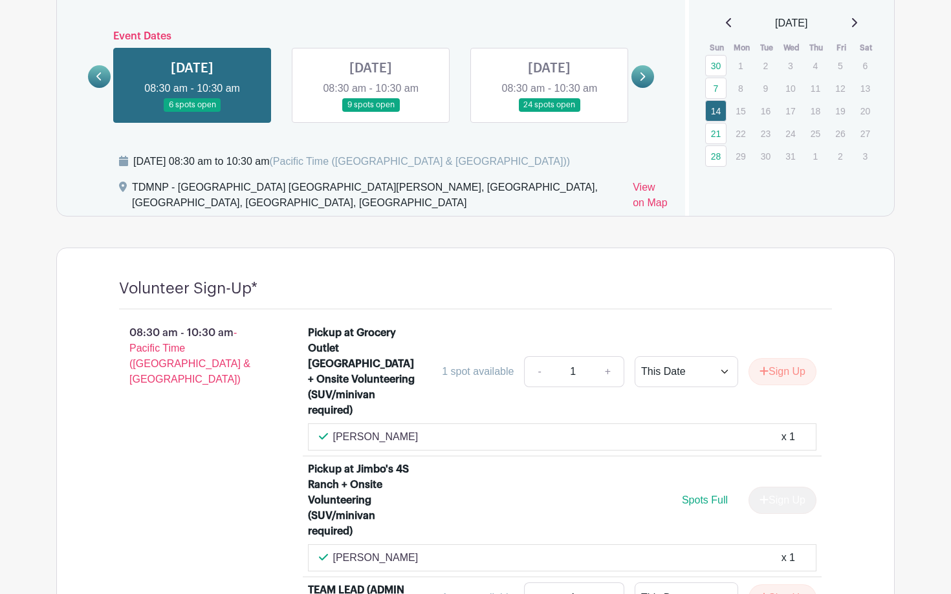
scroll to position [731, 0]
click at [726, 23] on icon at bounding box center [728, 23] width 5 height 9
click at [726, 23] on icon at bounding box center [729, 23] width 6 height 10
click at [857, 23] on icon at bounding box center [853, 23] width 6 height 10
click at [857, 23] on icon at bounding box center [854, 23] width 5 height 9
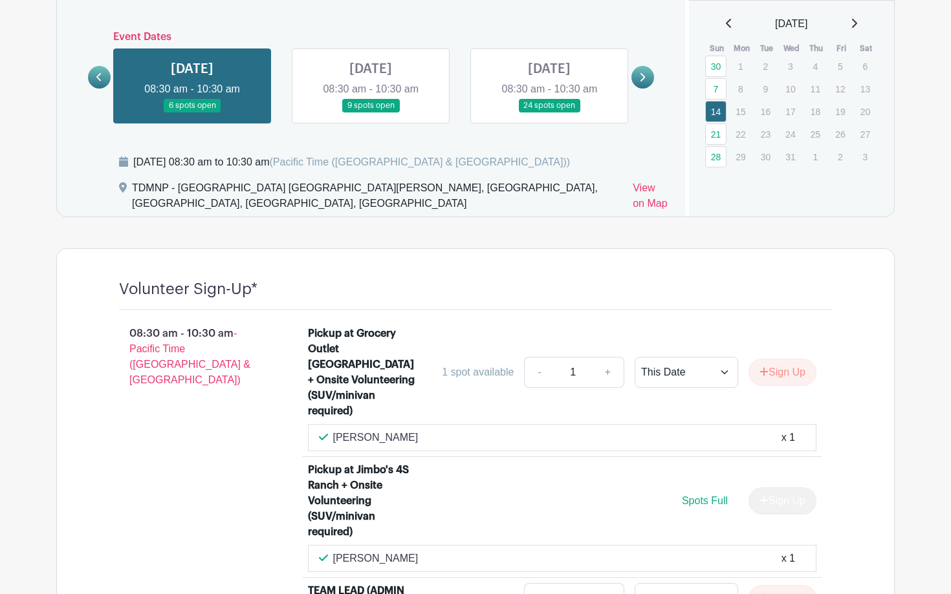
click at [857, 23] on icon at bounding box center [854, 23] width 5 height 9
click at [715, 91] on link "4" at bounding box center [715, 88] width 21 height 21
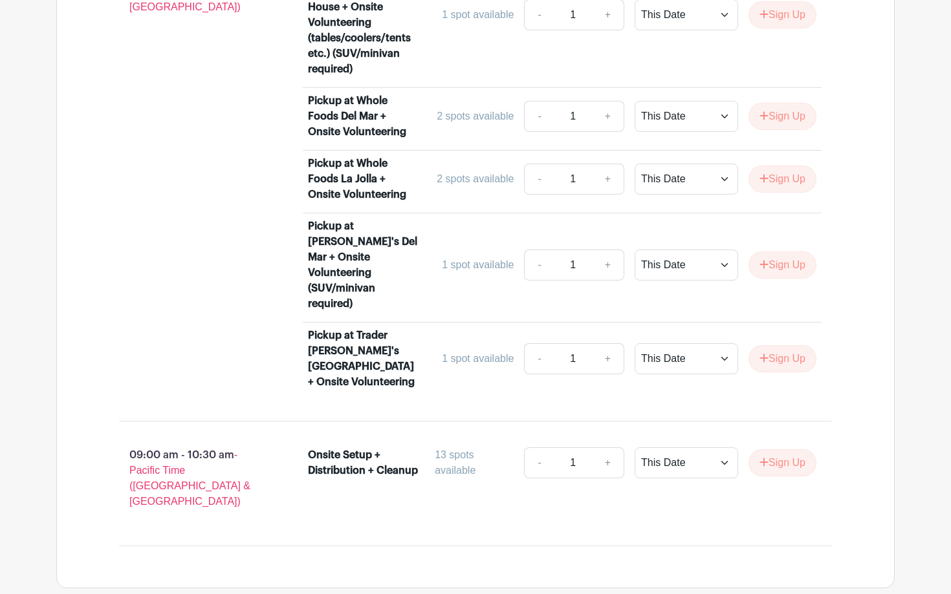
scroll to position [1433, 0]
click at [761, 460] on icon "submit" at bounding box center [764, 464] width 8 height 8
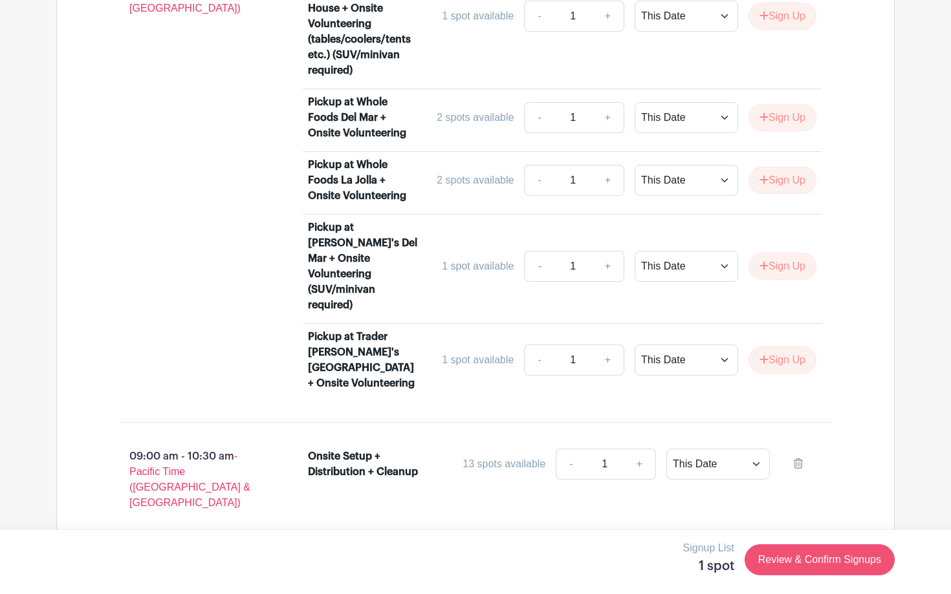
click at [779, 561] on link "Review & Confirm Signups" at bounding box center [819, 560] width 150 height 31
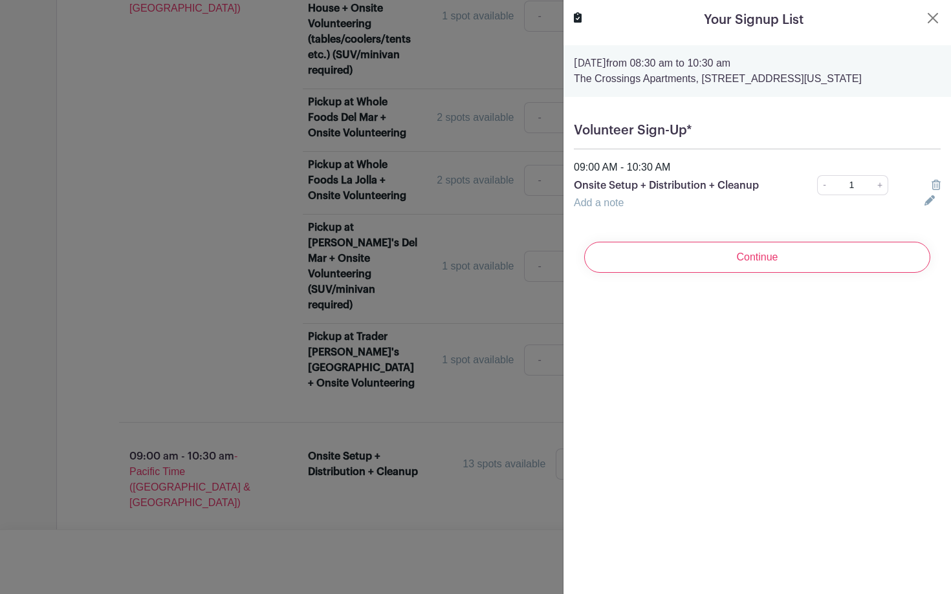
click at [880, 195] on link "+" at bounding box center [880, 185] width 16 height 20
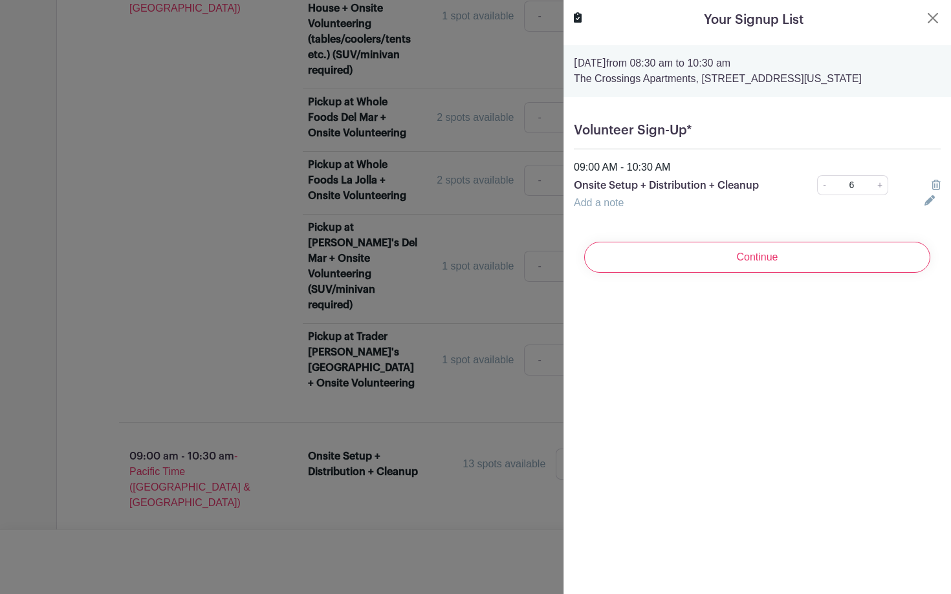
click at [880, 195] on link "+" at bounding box center [880, 185] width 16 height 20
type input "8"
click at [615, 208] on link "Add a note" at bounding box center [599, 202] width 50 height 11
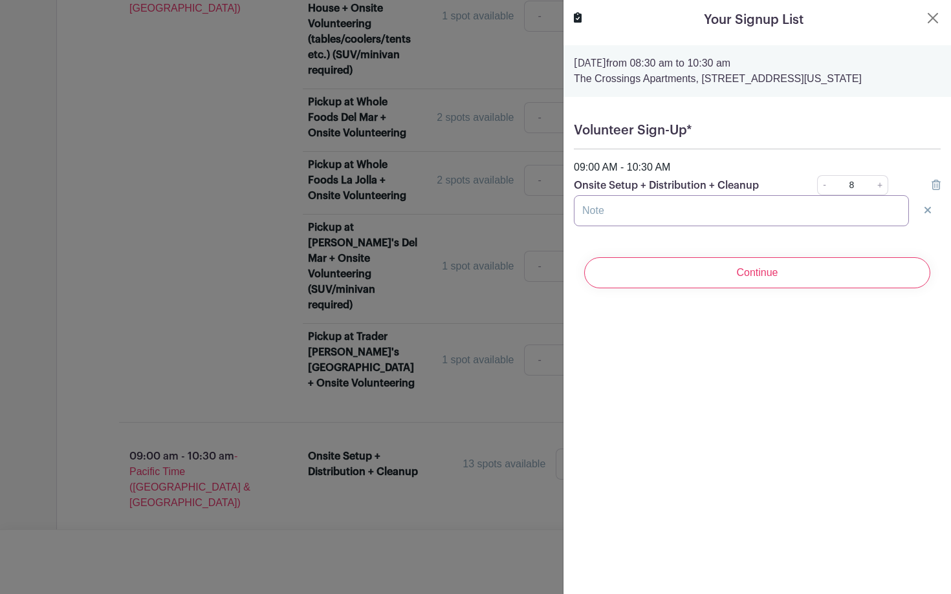
click at [611, 226] on input "text" at bounding box center [741, 210] width 335 height 31
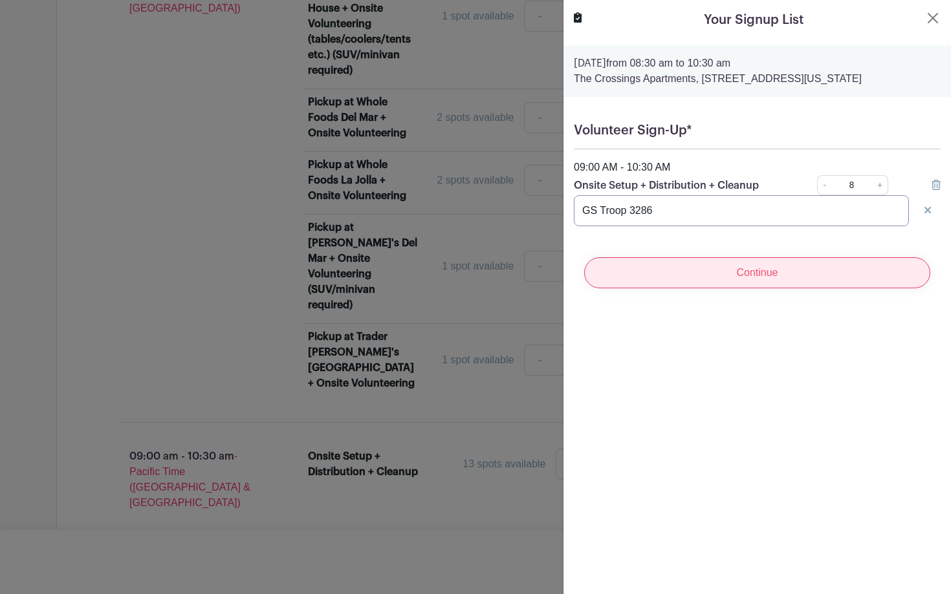
type input "GS Troop 3286"
click at [675, 288] on input "Continue" at bounding box center [757, 272] width 346 height 31
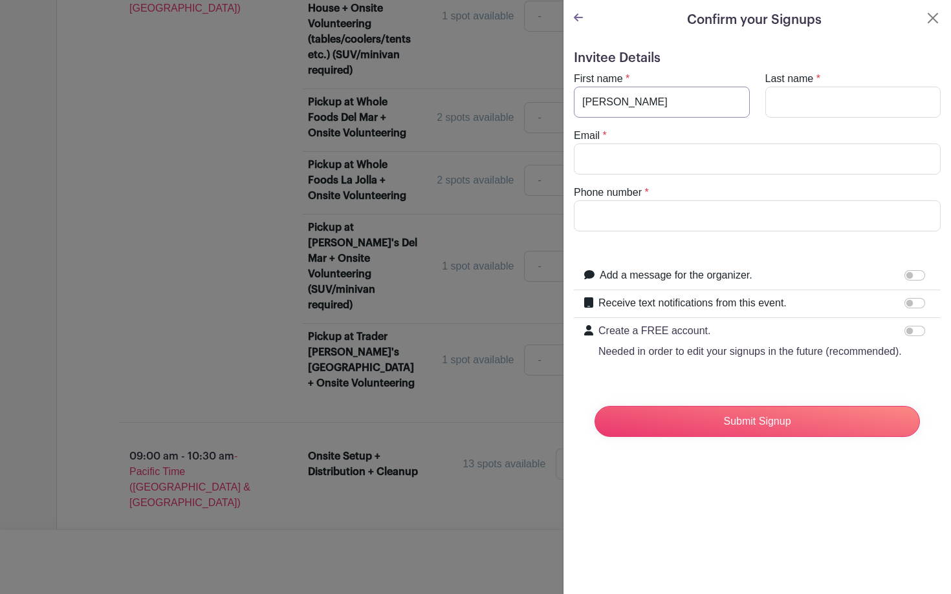
type input "[PERSON_NAME]"
type input "[EMAIL_ADDRESS][DOMAIN_NAME]"
type input "7148035654"
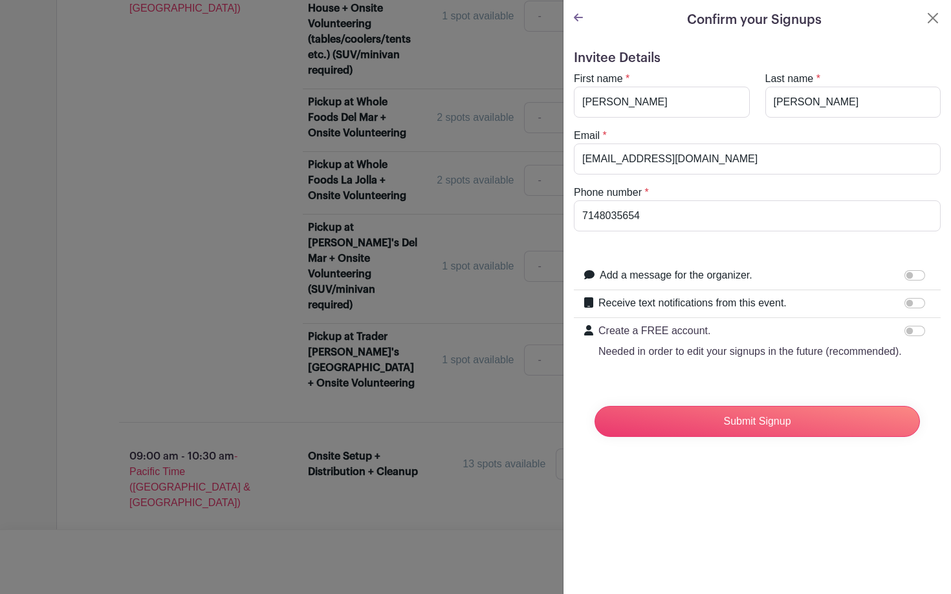
click at [913, 305] on input "Receive text notifications from this event." at bounding box center [914, 303] width 21 height 10
checkbox input "true"
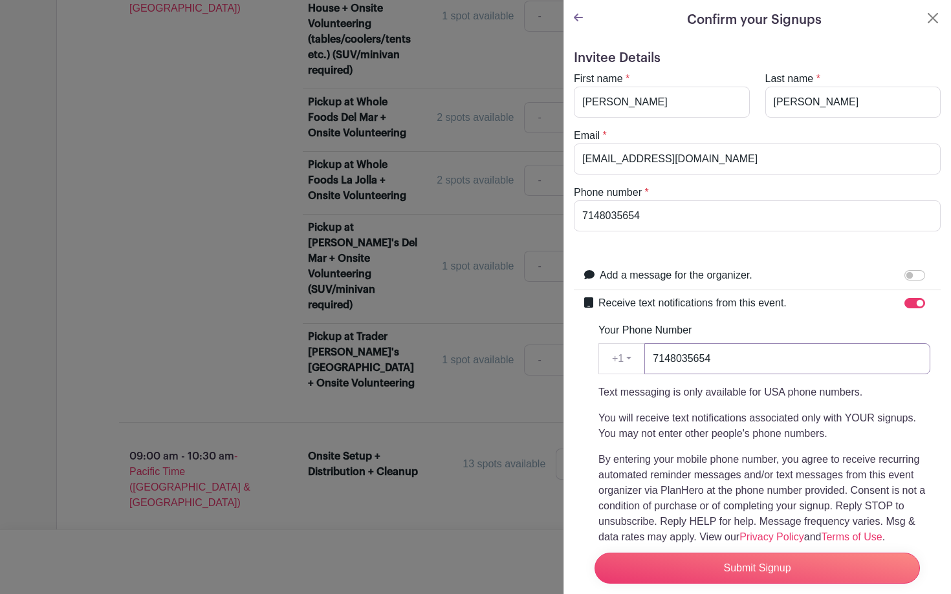
type input "7148035654"
click at [757, 568] on input "Submit Signup" at bounding box center [756, 568] width 325 height 31
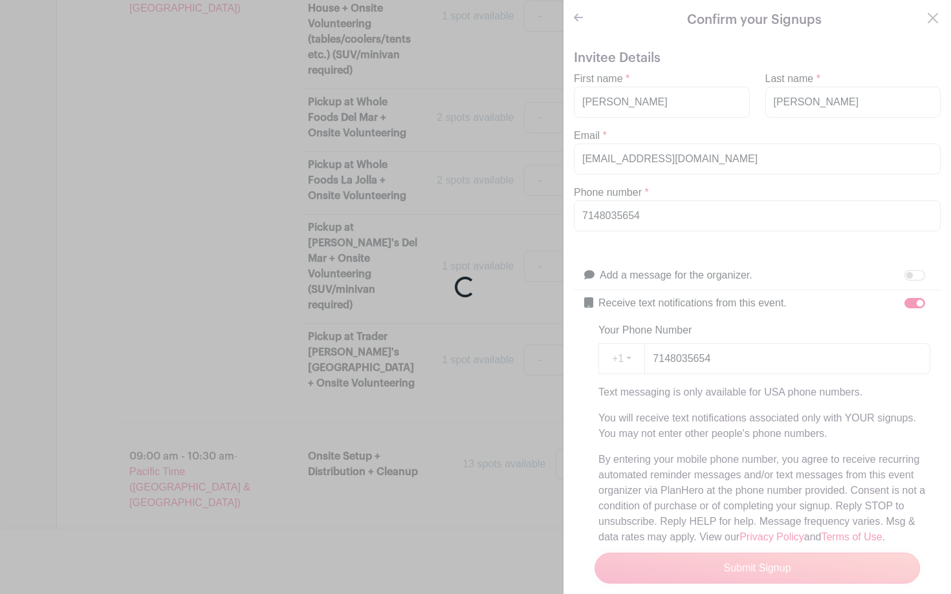
click at [781, 386] on div "Loading..." at bounding box center [475, 297] width 951 height 594
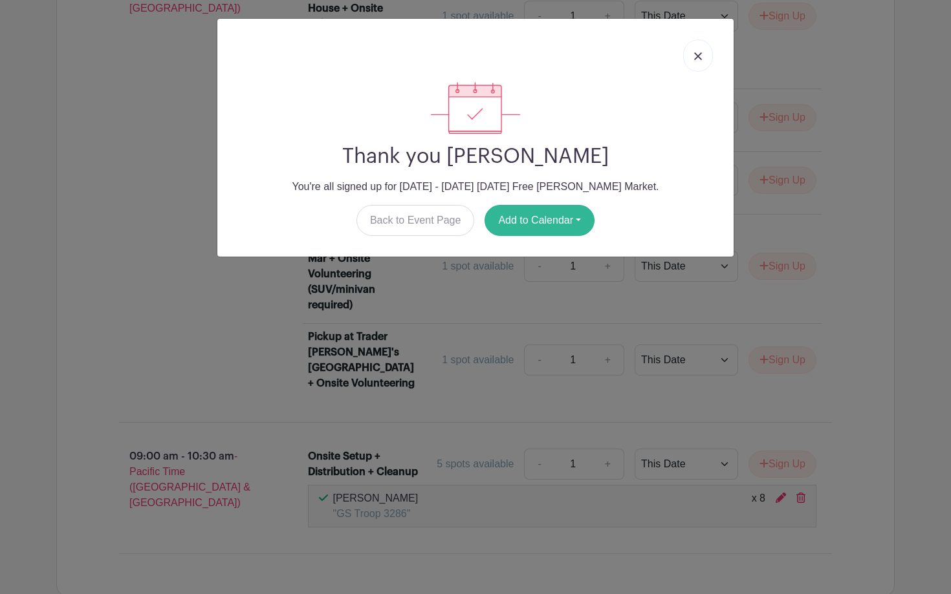
click at [535, 215] on button "Add to Calendar" at bounding box center [539, 220] width 110 height 31
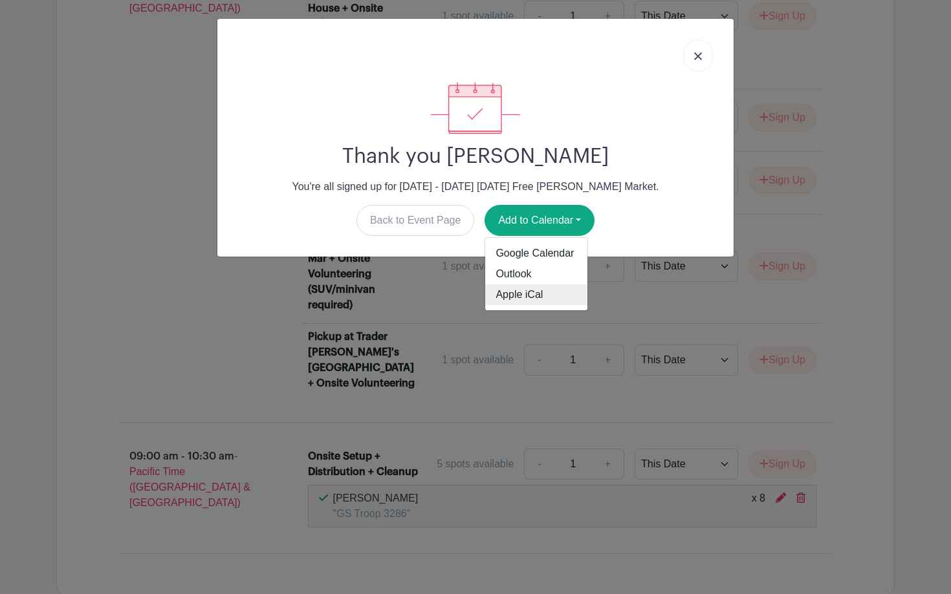
click at [532, 294] on link "Apple iCal" at bounding box center [536, 295] width 102 height 21
click at [438, 222] on link "Back to Event Page" at bounding box center [415, 220] width 118 height 31
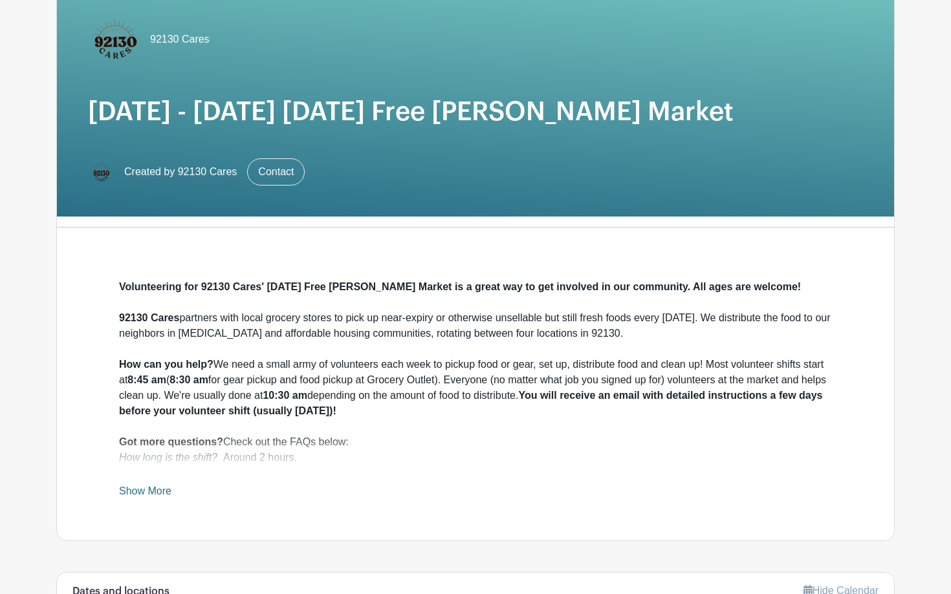
scroll to position [124, 0]
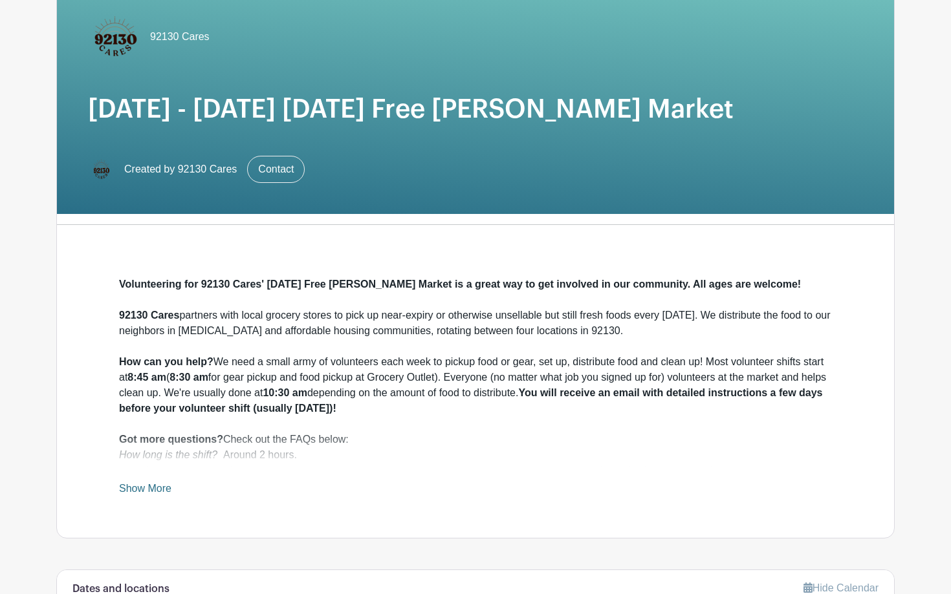
click at [158, 487] on link "Show More" at bounding box center [145, 491] width 52 height 16
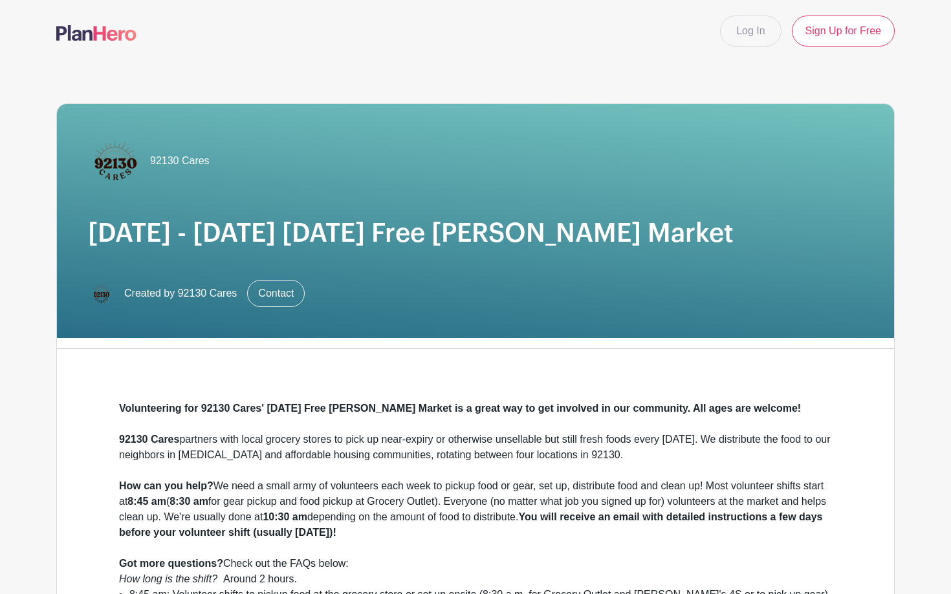
scroll to position [0, 0]
